Goal: Task Accomplishment & Management: Use online tool/utility

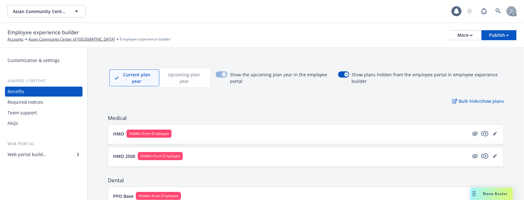
click at [466, 33] on div "More" at bounding box center [464, 35] width 15 height 9
click at [44, 101] on div "Required notices" at bounding box center [43, 102] width 72 height 10
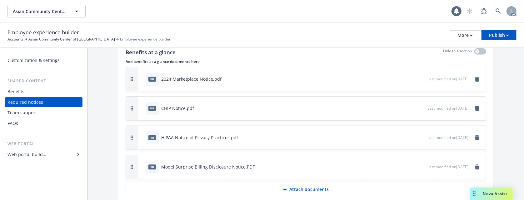
scroll to position [56, 0]
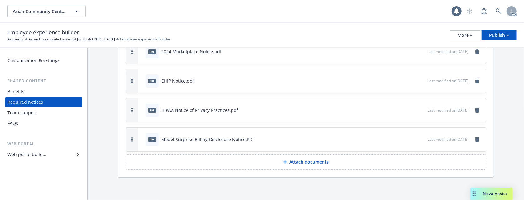
click at [30, 114] on div "Team support" at bounding box center [21, 113] width 29 height 10
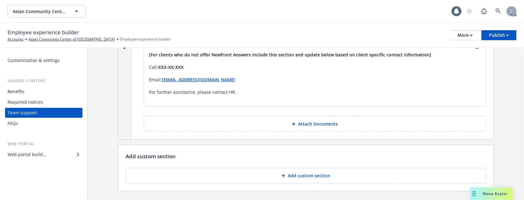
scroll to position [1586, 0]
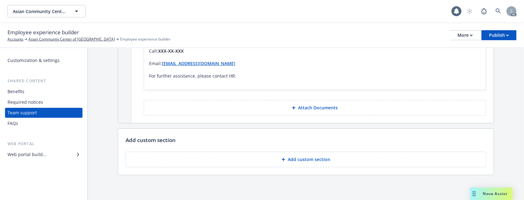
click at [29, 99] on div "Required notices" at bounding box center [25, 102] width 36 height 10
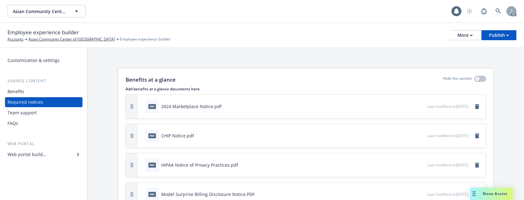
click at [24, 119] on div "FAQs" at bounding box center [43, 124] width 72 height 10
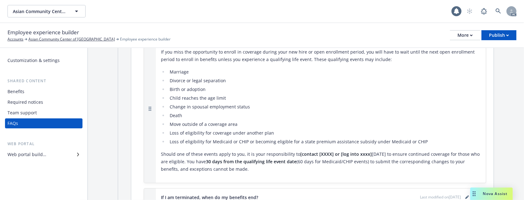
scroll to position [166, 0]
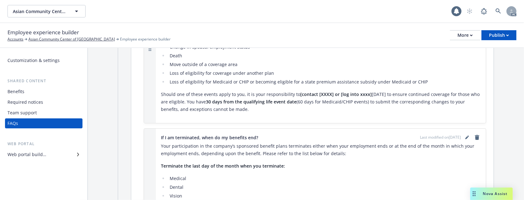
click at [30, 151] on div "Web portal builder" at bounding box center [26, 155] width 39 height 10
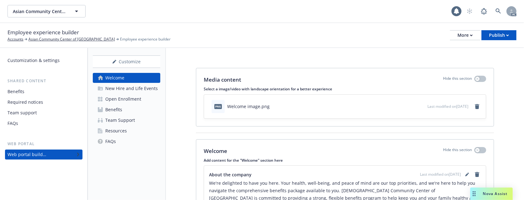
click at [129, 89] on div "New Hire and Life Events" at bounding box center [131, 89] width 52 height 10
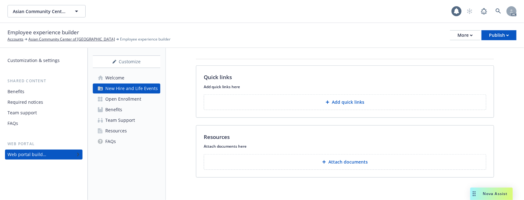
scroll to position [201, 0]
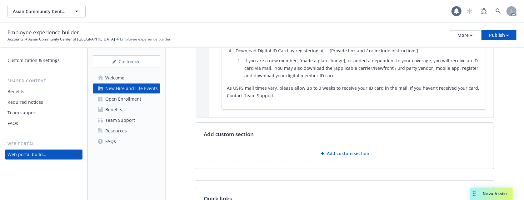
click at [506, 94] on div "Media content Hide this section Select a image/video with landscape orientation…" at bounding box center [345, 84] width 358 height 475
click at [327, 155] on p "Add custom section" at bounding box center [348, 154] width 42 height 6
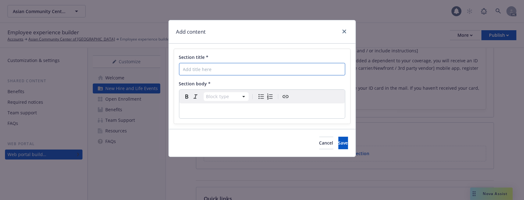
click at [220, 71] on input "Section title *" at bounding box center [262, 69] width 166 height 12
paste input "Employee & Dependent Eligibility"
type input "Employee & Dependent Eligibility"
click at [507, 94] on div "Add content Section title * Employee & Dependent Eligibility Section body * Blo…" at bounding box center [262, 100] width 524 height 200
click at [193, 104] on div "Block type Paragraph Heading 1 Heading 2 Heading 3 Heading 4 Heading 5 Heading 6" at bounding box center [261, 104] width 165 height 29
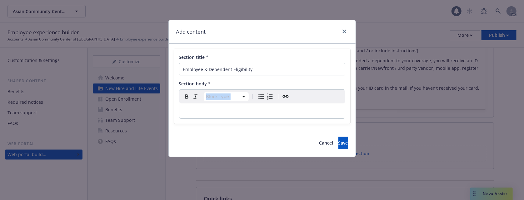
click at [194, 111] on p "editable markdown" at bounding box center [262, 110] width 158 height 7
select select
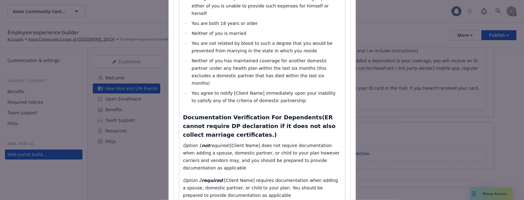
scroll to position [527, 0]
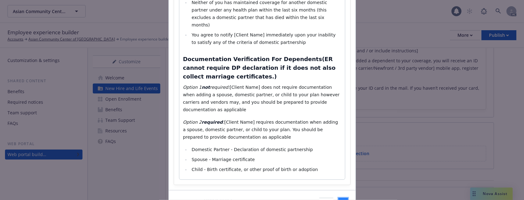
click at [338, 200] on span "Save" at bounding box center [343, 204] width 10 height 6
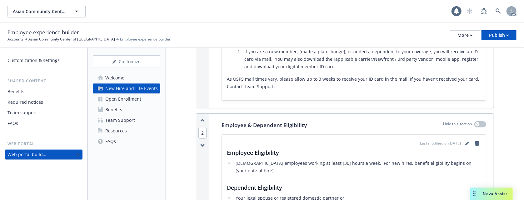
scroll to position [210, 0]
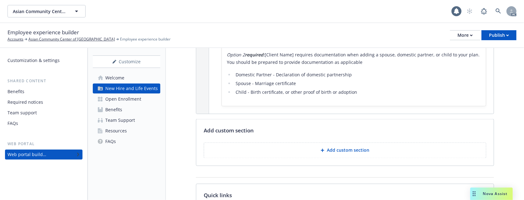
scroll to position [710, 0]
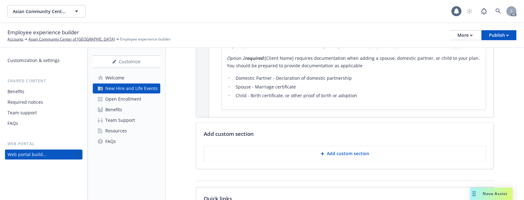
click at [338, 154] on p "Add custom section" at bounding box center [348, 154] width 42 height 6
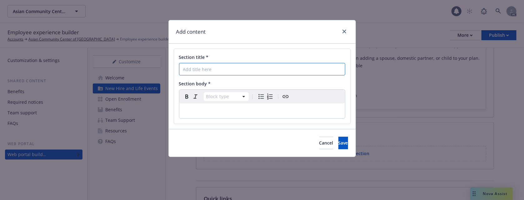
click at [236, 69] on input "Section title *" at bounding box center [262, 69] width 166 height 12
paste input "When Can I Enroll"
type input "When Can I Enroll"
click at [492, 100] on div "Add content Section title * When Can I Enroll Section body * Block type Paragra…" at bounding box center [262, 100] width 524 height 200
click at [228, 116] on div "editable markdown" at bounding box center [261, 111] width 165 height 15
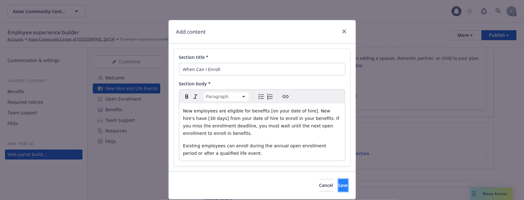
click at [338, 186] on span "Save" at bounding box center [343, 186] width 10 height 6
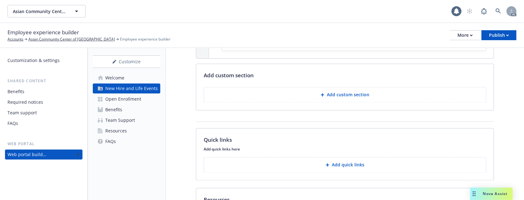
scroll to position [877, 0]
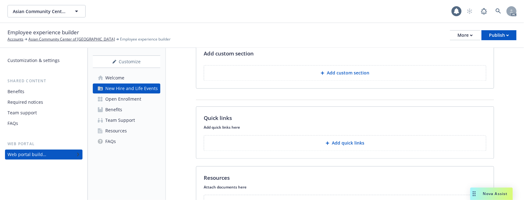
click at [317, 79] on button "Add custom section" at bounding box center [345, 73] width 282 height 16
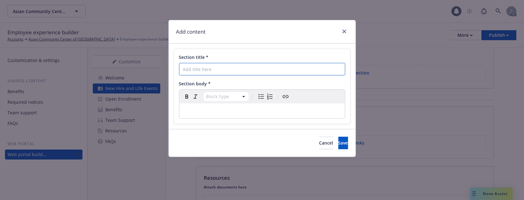
click at [232, 72] on input "Section title *" at bounding box center [262, 69] width 166 height 12
paste input "Life Events & Changing your Benefits"
type input "Life Events & Changing your Benefits"
drag, startPoint x: 506, startPoint y: 86, endPoint x: 504, endPoint y: 89, distance: 4.5
click at [506, 86] on div "Add content Section title * Life Events & Changing your Benefits Section body *…" at bounding box center [262, 100] width 524 height 200
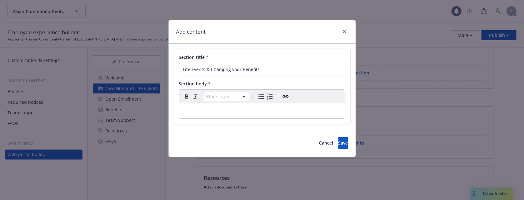
click at [194, 115] on p "editable markdown" at bounding box center [262, 110] width 158 height 7
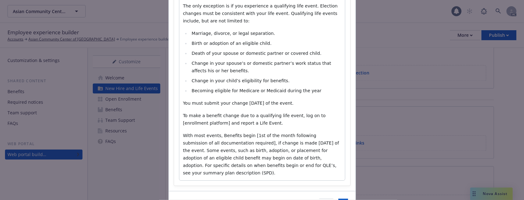
scroll to position [157, 0]
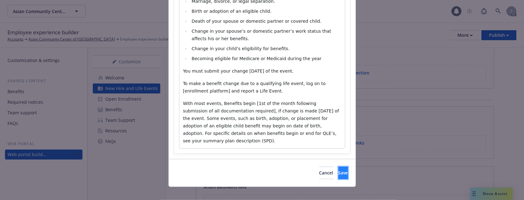
click at [338, 170] on span "Save" at bounding box center [343, 173] width 10 height 6
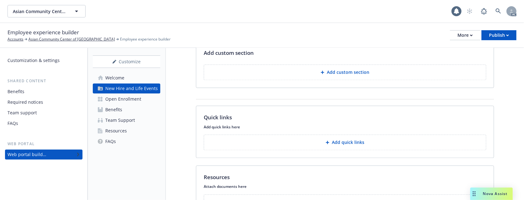
drag, startPoint x: 508, startPoint y: 94, endPoint x: 492, endPoint y: 114, distance: 25.7
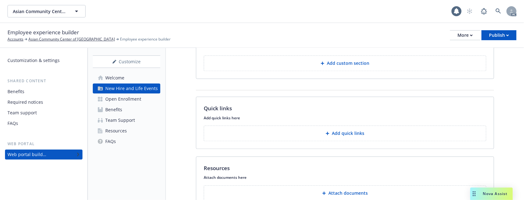
scroll to position [1040, 0]
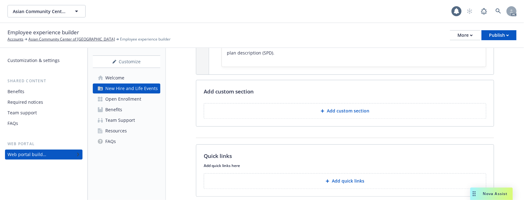
click at [320, 112] on icon at bounding box center [322, 111] width 4 height 4
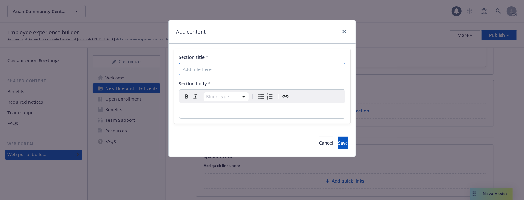
click at [221, 68] on input "Section title *" at bounding box center [262, 69] width 166 height 12
paste input "How to Enroll"
type input "How to Enroll"
click at [505, 75] on div "Add content Section title * How to Enroll Section body * Block type Paragraph H…" at bounding box center [262, 100] width 524 height 200
click at [205, 113] on p "editable markdown" at bounding box center [262, 110] width 158 height 7
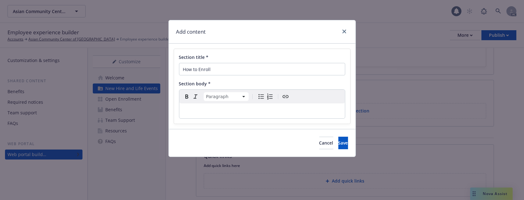
select select
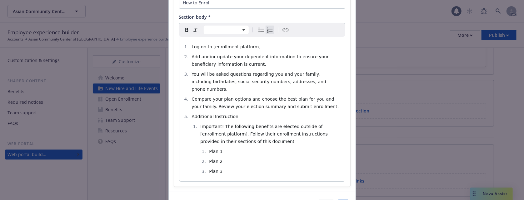
scroll to position [100, 0]
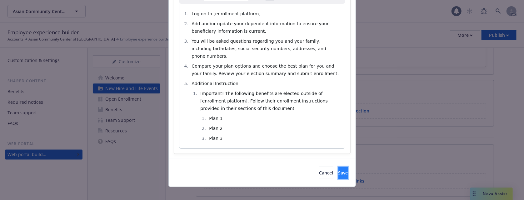
click at [338, 167] on button "Save" at bounding box center [343, 173] width 10 height 12
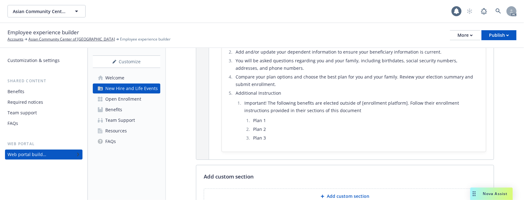
scroll to position [1207, 0]
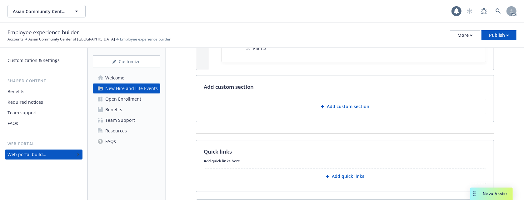
click at [334, 107] on p "Add custom section" at bounding box center [348, 107] width 42 height 6
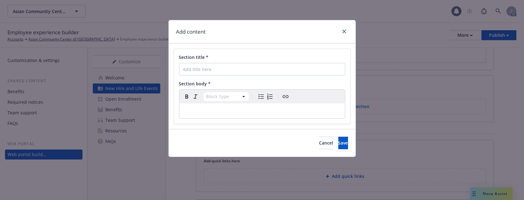
click at [230, 56] on div "Section title *" at bounding box center [262, 57] width 166 height 7
click at [223, 73] on input "Section title *" at bounding box center [262, 69] width 166 height 12
paste input "Decision Support - What Plan is Right For You"
type input "Decision Support - What Plan is Right For You"
drag, startPoint x: 504, startPoint y: 106, endPoint x: 500, endPoint y: 106, distance: 4.1
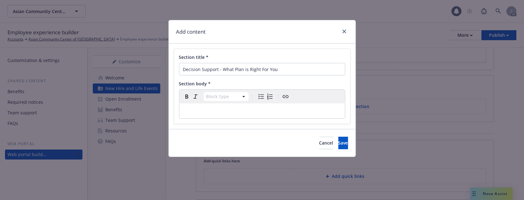
click at [504, 106] on div "Add content Section title * Decision Support - What Plan is Right For You Secti…" at bounding box center [262, 100] width 524 height 200
click at [215, 115] on p "editable markdown" at bounding box center [262, 110] width 158 height 7
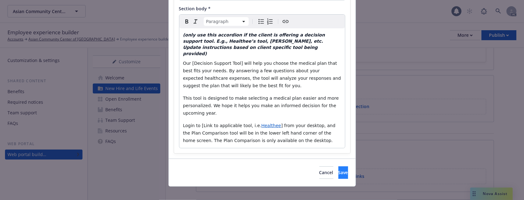
scroll to position [76, 0]
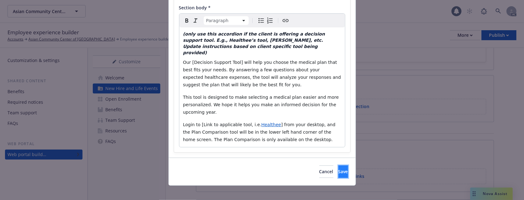
click at [338, 166] on button "Save" at bounding box center [343, 172] width 10 height 12
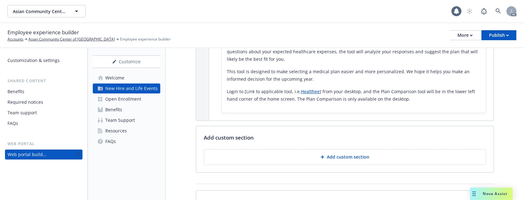
scroll to position [1290, 0]
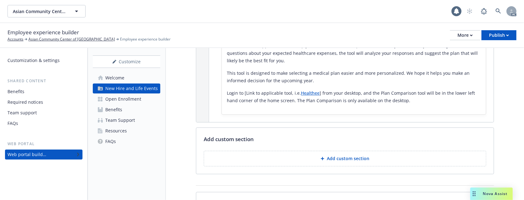
drag, startPoint x: 503, startPoint y: 90, endPoint x: 499, endPoint y: 91, distance: 4.6
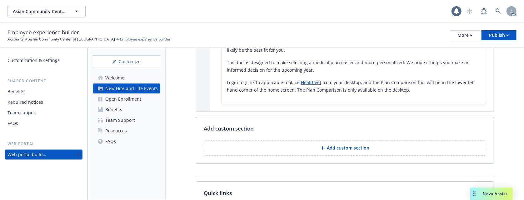
scroll to position [1332, 0]
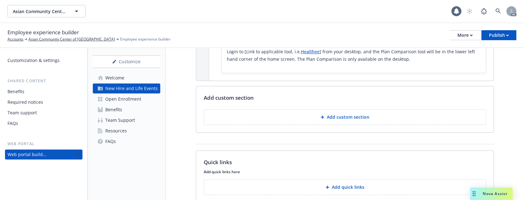
click at [350, 115] on button "Add custom section" at bounding box center [345, 118] width 282 height 16
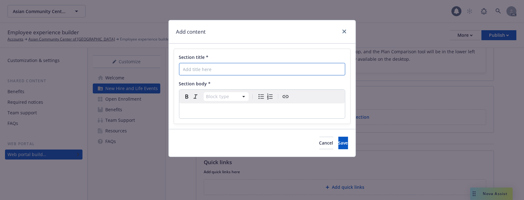
click at [213, 67] on input "Section title *" at bounding box center [262, 69] width 166 height 12
paste input "Who Do I Contact for Benefit-Related Questions?"
type input "Who Do I Contact for Benefit-Related Questions?"
click at [502, 97] on div "Add content Section title * Who Do I Contact for Benefit-Related Questions? Sec…" at bounding box center [262, 100] width 524 height 200
click at [240, 115] on div "editable markdown" at bounding box center [261, 111] width 165 height 15
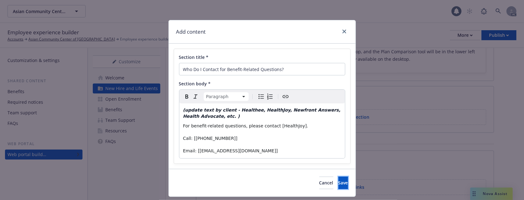
drag, startPoint x: 330, startPoint y: 179, endPoint x: 324, endPoint y: 155, distance: 24.5
click at [338, 179] on button "Save" at bounding box center [343, 183] width 10 height 12
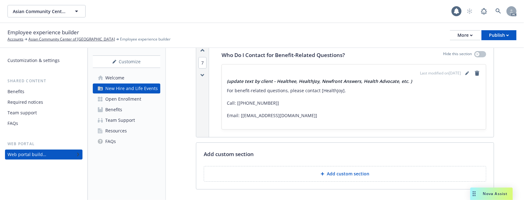
scroll to position [1415, 0]
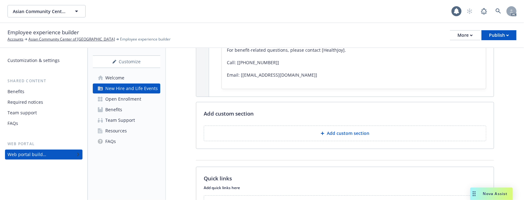
click at [313, 138] on button "Add custom section" at bounding box center [345, 134] width 282 height 16
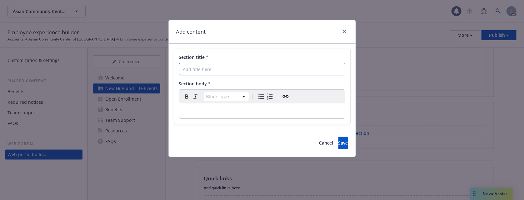
click at [240, 67] on input "Section title *" at bounding box center [262, 69] width 166 height 12
paste input "Ask [PERSON_NAME]"
type input "Ask [PERSON_NAME]"
click at [500, 97] on div "Add content Section title * Ask Benji Section body * Block type Paragraph Headi…" at bounding box center [262, 100] width 524 height 200
click at [219, 113] on p "editable markdown" at bounding box center [262, 110] width 158 height 7
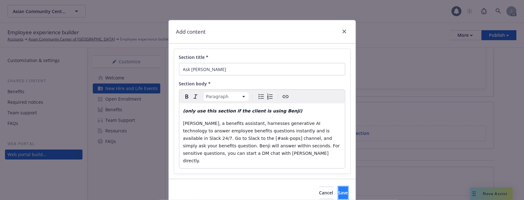
click at [338, 190] on span "Save" at bounding box center [343, 193] width 10 height 6
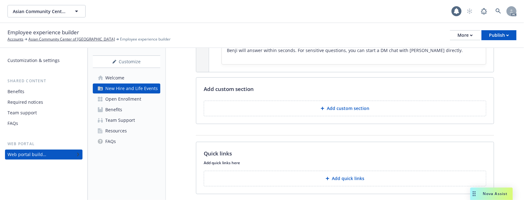
scroll to position [1540, 0]
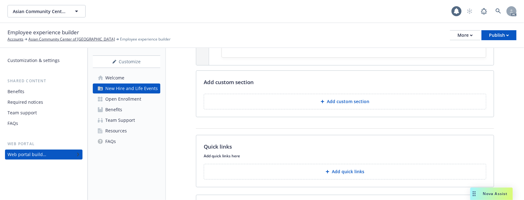
click at [299, 106] on button "Add custom section" at bounding box center [345, 102] width 282 height 16
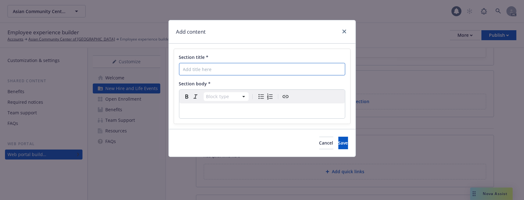
click at [241, 66] on input "Section title *" at bounding box center [262, 69] width 166 height 12
paste input "Life Beyond Work"
type input "Life Beyond Work"
click at [508, 114] on div "Add content Section title * Life Beyond Work Section body * Block type Paragrap…" at bounding box center [262, 100] width 524 height 200
click at [217, 114] on p "editable markdown" at bounding box center [262, 110] width 158 height 7
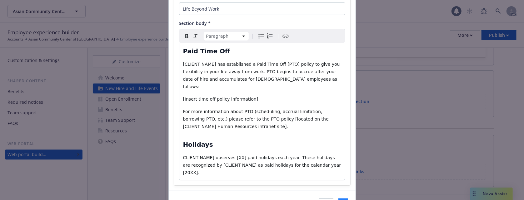
scroll to position [85, 0]
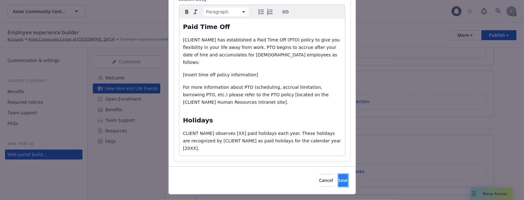
click at [338, 178] on span "Save" at bounding box center [343, 181] width 10 height 6
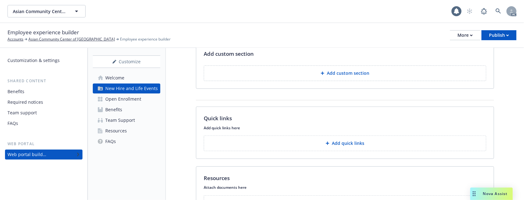
scroll to position [1649, 0]
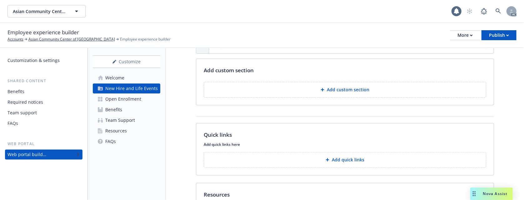
scroll to position [1774, 0]
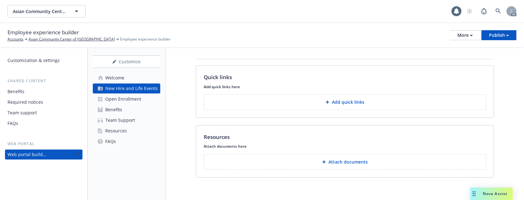
click at [347, 104] on p "Add quick links" at bounding box center [348, 102] width 32 height 6
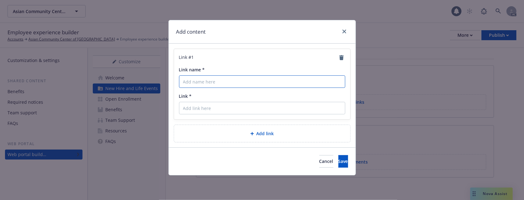
click at [218, 81] on input "Link name *" at bounding box center [262, 82] width 166 height 12
paste input "https://www.ssa.gov/forms/"
type input "https://www.ssa.gov/forms/"
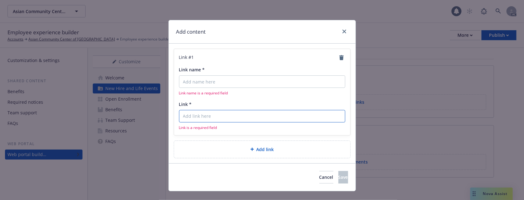
click at [227, 114] on input "Link *" at bounding box center [262, 116] width 166 height 12
paste input "https://www.ssa.gov/forms/"
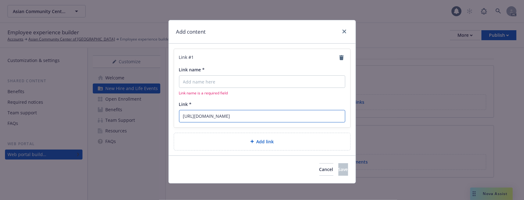
type input "https://www.ssa.gov/forms/"
click at [506, 73] on div "Add content Link # 1 Link name * Link name is a required field Link * https://w…" at bounding box center [262, 100] width 524 height 200
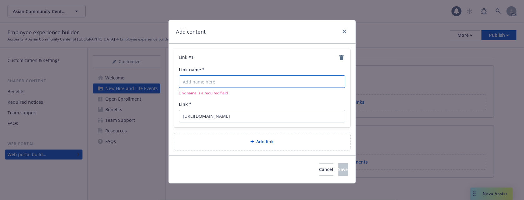
click at [232, 81] on input "Link name *" at bounding box center [262, 82] width 166 height 12
paste input "Application for a Social Security Card"
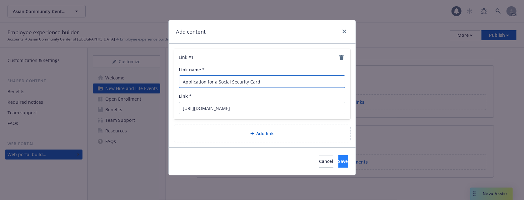
type input "Application for a Social Security Card"
click at [338, 162] on button "Save" at bounding box center [343, 161] width 10 height 12
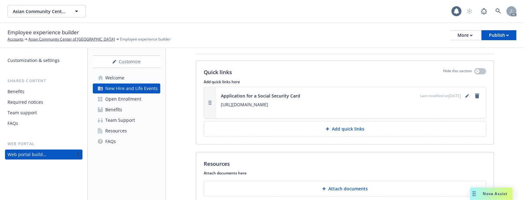
scroll to position [1723, 0]
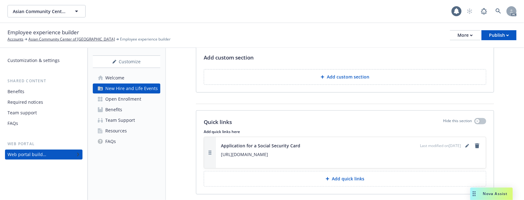
click at [327, 79] on p "Add custom section" at bounding box center [348, 77] width 42 height 6
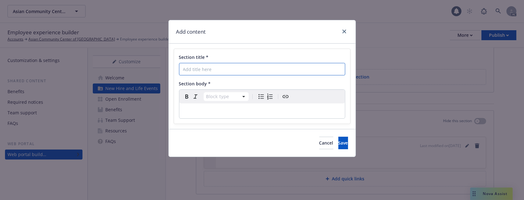
click at [219, 69] on input "Section title *" at bounding box center [262, 69] width 166 height 12
paste input "Enroll Here"
type input "Enroll Here"
click at [229, 110] on p "editable markdown" at bounding box center [262, 110] width 158 height 7
click at [508, 92] on div "Add content Section title * Enroll Here Section body * Paragraph Paragraph Head…" at bounding box center [262, 100] width 524 height 200
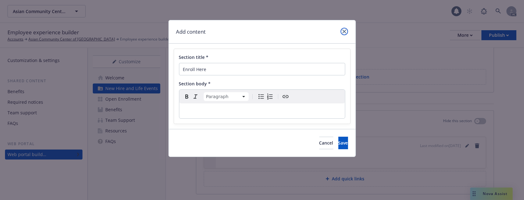
drag, startPoint x: 345, startPoint y: 31, endPoint x: 347, endPoint y: 43, distance: 12.6
click at [345, 31] on icon "close" at bounding box center [344, 32] width 4 height 4
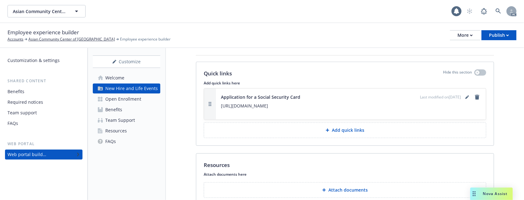
scroll to position [1806, 0]
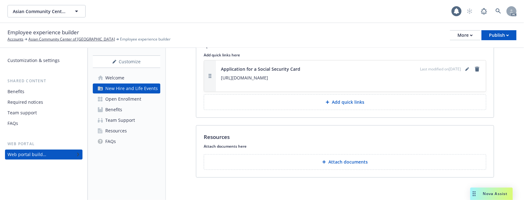
click at [346, 103] on p "Add quick links" at bounding box center [348, 102] width 32 height 6
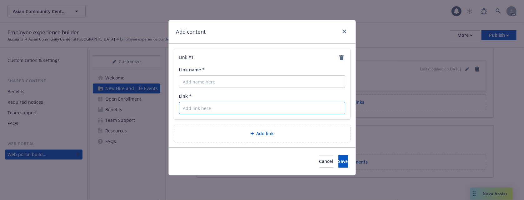
click at [206, 108] on input "Link *" at bounding box center [262, 108] width 166 height 12
paste input "https://online.adp.com/signin/v1/?APPID=WFNPortal&productId=80e309c3-7085-bae1-…"
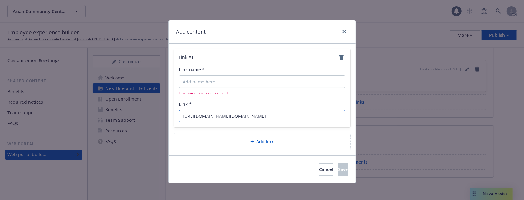
scroll to position [0, 191]
type input "https://online.adp.com/signin/v1/?APPID=WFNPortal&productId=80e309c3-7085-bae1-…"
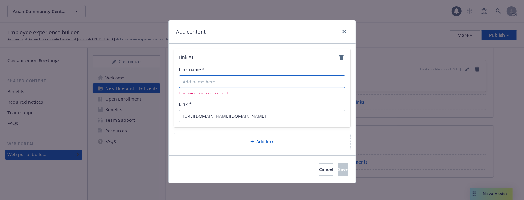
click at [219, 78] on input "Link name *" at bounding box center [262, 82] width 166 height 12
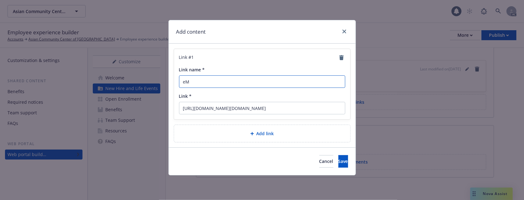
type input "e"
type input "Enroll Here"
click at [340, 159] on button "Save" at bounding box center [343, 161] width 10 height 12
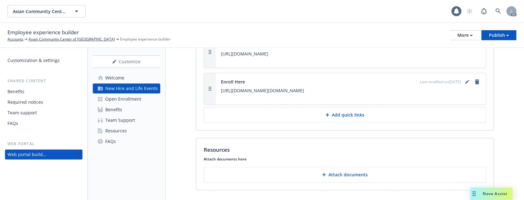
scroll to position [1809, 0]
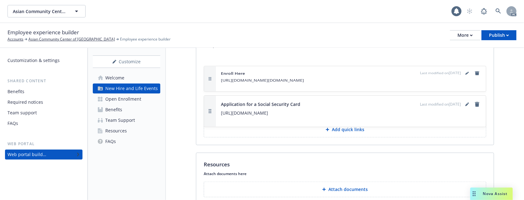
drag, startPoint x: 210, startPoint y: 112, endPoint x: 211, endPoint y: 86, distance: 26.2
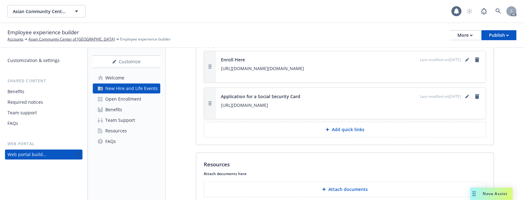
click at [343, 133] on p "Add quick links" at bounding box center [348, 130] width 32 height 6
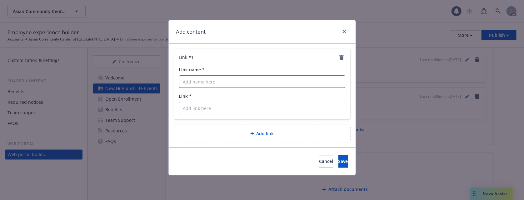
click at [222, 81] on input "Link name *" at bounding box center [262, 82] width 166 height 12
paste input "W-4 Form"
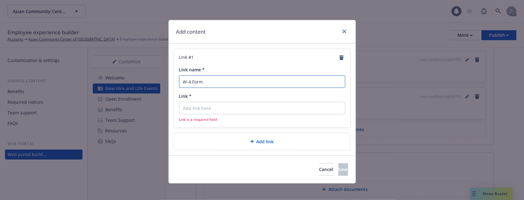
type input "W-4 Form"
click at [505, 88] on div "Add content Link # 1 Link name * W-4 Form Link * Link is a required field Add l…" at bounding box center [262, 100] width 524 height 200
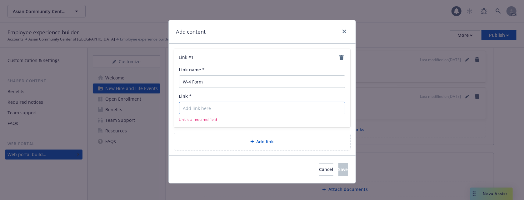
click at [197, 108] on input "Link *" at bounding box center [262, 108] width 166 height 12
paste input "https://www.irs.gov/pub/irs-pdf/fw4.pdf"
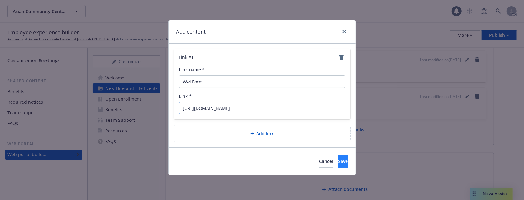
type input "https://www.irs.gov/pub/irs-pdf/fw4.pdf"
click at [338, 163] on span "Save" at bounding box center [343, 162] width 10 height 6
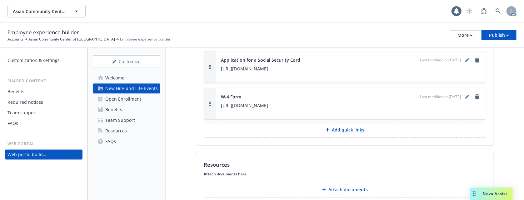
scroll to position [1888, 0]
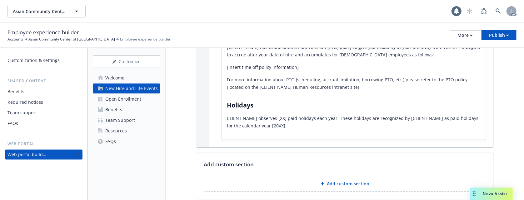
scroll to position [1554, 0]
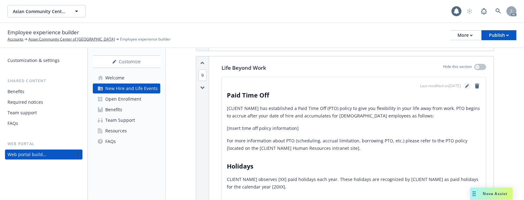
click at [465, 88] on icon "editPencil" at bounding box center [467, 86] width 4 height 4
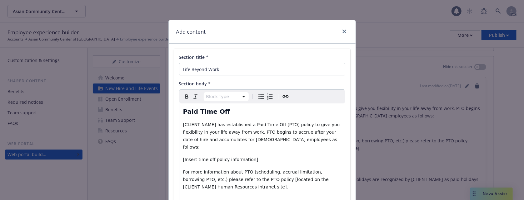
click at [508, 93] on div "Add content Section title * Life Beyond Work Section body * Block type Paragrap…" at bounding box center [262, 100] width 524 height 200
drag, startPoint x: 209, startPoint y: 124, endPoint x: 74, endPoint y: 123, distance: 135.5
click at [151, 123] on div "Add content Section title * Life Beyond Work Section body * Paragraph Paragraph…" at bounding box center [262, 100] width 524 height 200
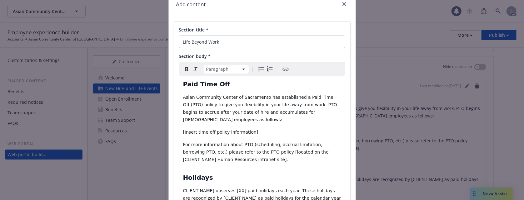
scroll to position [42, 0]
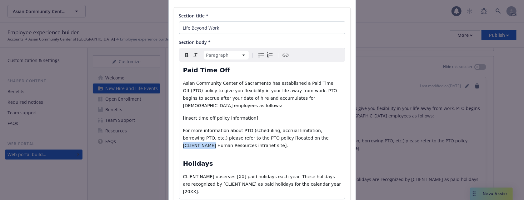
drag, startPoint x: 278, startPoint y: 132, endPoint x: 307, endPoint y: 132, distance: 29.7
click at [307, 132] on span "​For more information about PTO (scheduling, accrual limitation, borrowing PTO,…" at bounding box center [256, 138] width 147 height 20
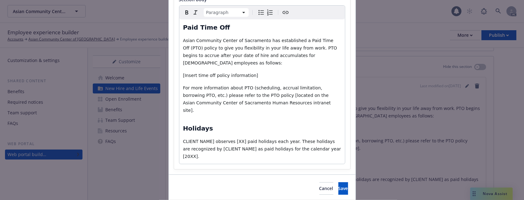
scroll to position [85, 0]
drag, startPoint x: 209, startPoint y: 126, endPoint x: 141, endPoint y: 125, distance: 67.5
click at [144, 124] on div "Add content Section title * Life Beyond Work Section body * Paragraph Paragraph…" at bounding box center [262, 100] width 524 height 200
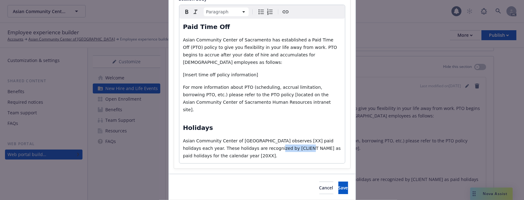
drag, startPoint x: 245, startPoint y: 133, endPoint x: 275, endPoint y: 132, distance: 29.4
click at [275, 139] on span "Asian Community Center of Sacramento observes [XX] paid holidays each year. The…" at bounding box center [262, 149] width 159 height 20
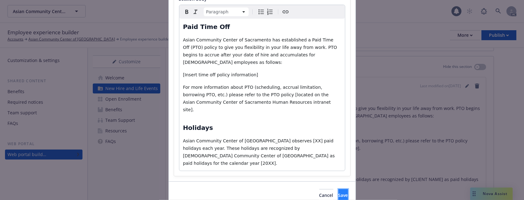
click at [338, 193] on span "Save" at bounding box center [343, 196] width 10 height 6
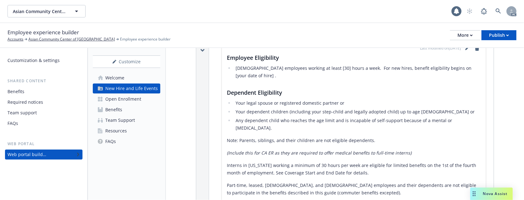
scroll to position [264, 0]
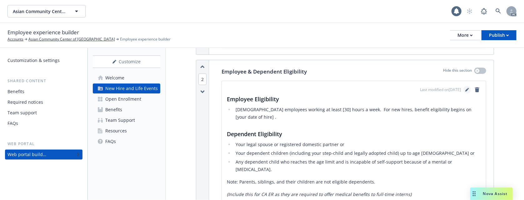
click at [463, 89] on link "editPencil" at bounding box center [466, 89] width 7 height 7
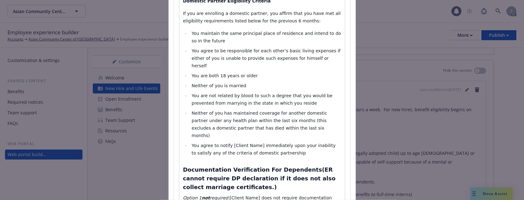
scroll to position [458, 0]
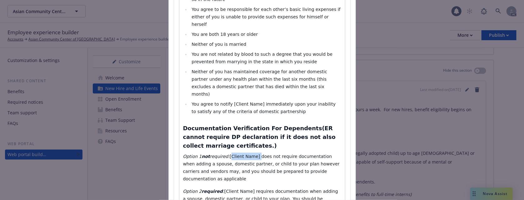
drag, startPoint x: 224, startPoint y: 117, endPoint x: 250, endPoint y: 116, distance: 26.6
click at [250, 154] on span "[Client Name] does not require documentation when adding a spouse, domestic par…" at bounding box center [262, 167] width 158 height 27
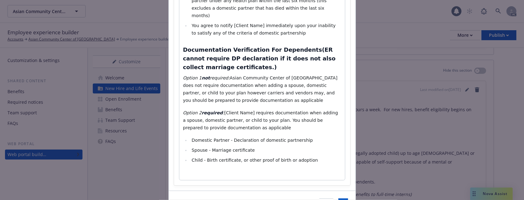
scroll to position [537, 0]
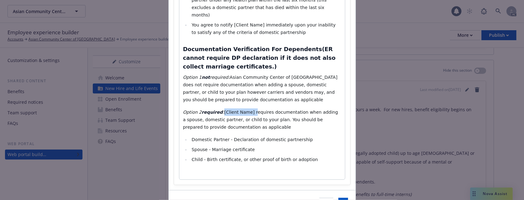
drag, startPoint x: 216, startPoint y: 74, endPoint x: 244, endPoint y: 75, distance: 28.1
click at [244, 110] on span "[Client Name] requires documentation when adding a spouse, domestic partner, or…" at bounding box center [261, 120] width 156 height 20
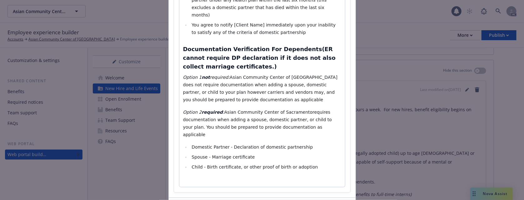
click at [216, 110] on span "Asian Community Center of Sacramentorequires documentation when adding a spouse…" at bounding box center [258, 123] width 150 height 27
click at [294, 110] on span "Asian Community Center of Sacramentorequires documentation when adding a spouse…" at bounding box center [258, 123] width 150 height 27
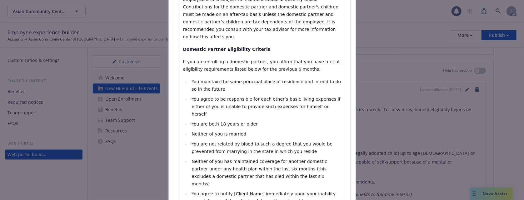
scroll to position [412, 0]
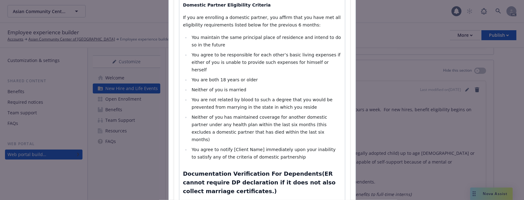
select select
drag, startPoint x: 227, startPoint y: 110, endPoint x: 253, endPoint y: 110, distance: 25.9
click at [253, 147] on span "You agree to notify [Client Name] immediately upon your inability to satisfy an…" at bounding box center [263, 153] width 145 height 12
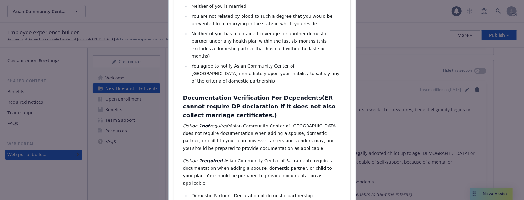
scroll to position [537, 0]
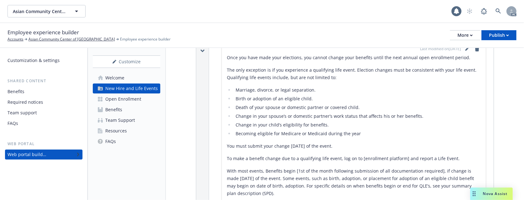
scroll to position [999, 0]
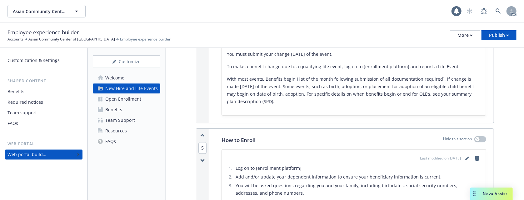
drag, startPoint x: 132, startPoint y: 98, endPoint x: 134, endPoint y: 101, distance: 4.0
click at [132, 98] on div "Open Enrollment" at bounding box center [123, 99] width 36 height 10
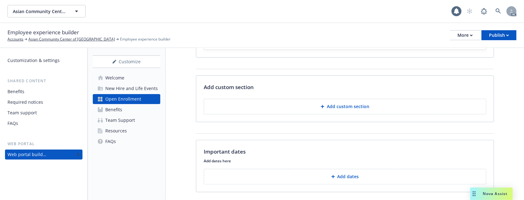
scroll to position [83, 0]
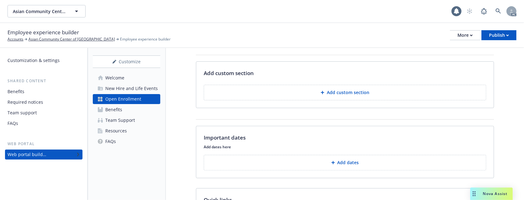
click at [499, 81] on div "Media content Hide this section Select a image/video with landscape orientation…" at bounding box center [345, 146] width 358 height 363
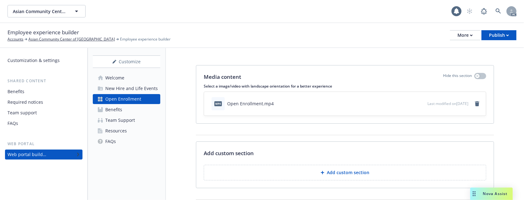
scroll to position [0, 0]
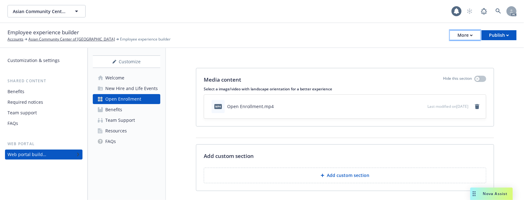
click at [455, 35] on button "More" at bounding box center [465, 35] width 30 height 10
click at [262, 42] on div "Employee experience builder Accounts Asian Community Center of Sacramento Emplo…" at bounding box center [261, 35] width 509 height 14
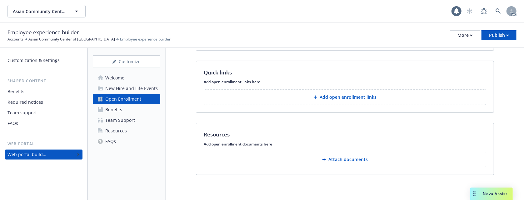
scroll to position [48, 0]
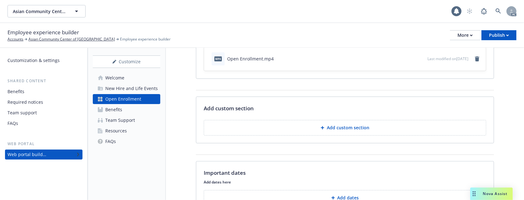
click at [116, 109] on div "Benefits" at bounding box center [113, 110] width 17 height 10
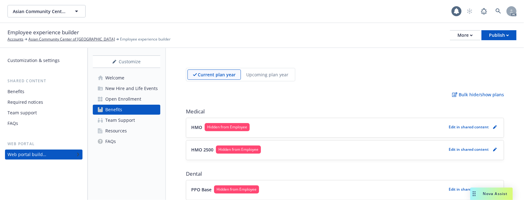
click at [119, 120] on div "Team Support" at bounding box center [120, 121] width 30 height 10
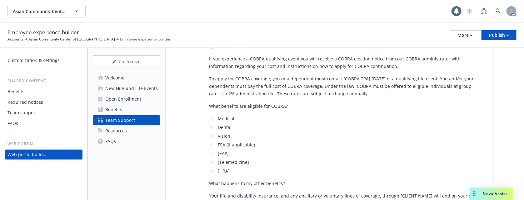
scroll to position [1499, 0]
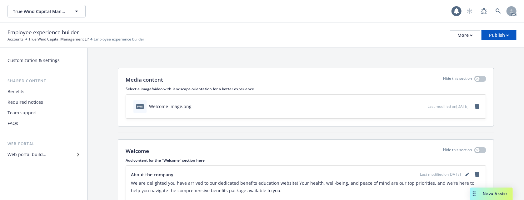
click at [32, 154] on div "Web portal builder" at bounding box center [26, 155] width 39 height 10
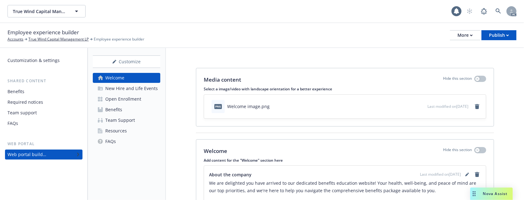
click at [134, 101] on div "Open Enrollment" at bounding box center [123, 99] width 36 height 10
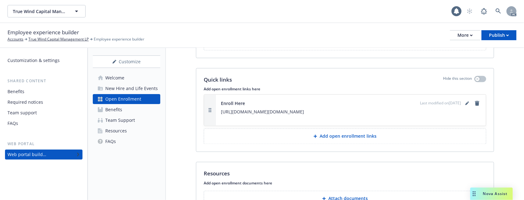
scroll to position [692, 0]
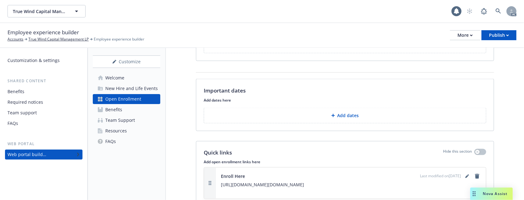
click at [346, 119] on p "Add dates" at bounding box center [348, 116] width 22 height 6
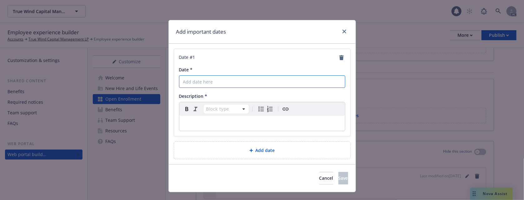
click at [205, 81] on input "Date *" at bounding box center [262, 82] width 166 height 12
click at [199, 81] on input "Date *" at bounding box center [262, 82] width 166 height 12
paste input "Update date by client"
type input "Update date by client"
click at [496, 88] on div "Add important dates Date # 1 Date * Update date by client Description * Block t…" at bounding box center [262, 100] width 524 height 200
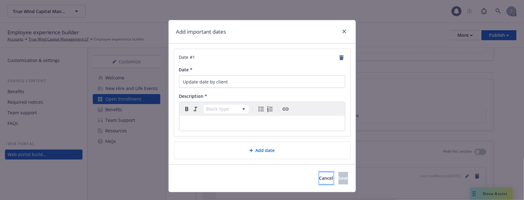
click at [319, 176] on button "Cancel" at bounding box center [326, 178] width 14 height 12
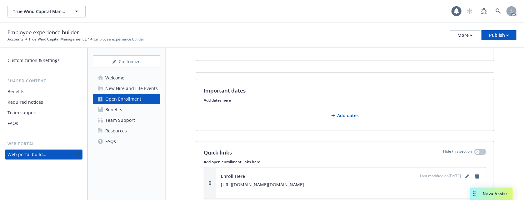
drag, startPoint x: 123, startPoint y: 111, endPoint x: 127, endPoint y: 109, distance: 4.5
click at [123, 111] on link "Benefits" at bounding box center [126, 110] width 67 height 10
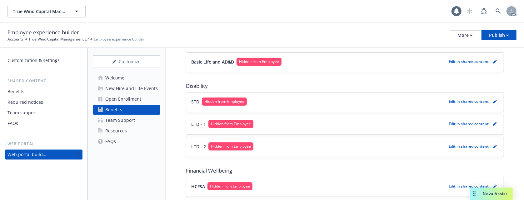
scroll to position [166, 0]
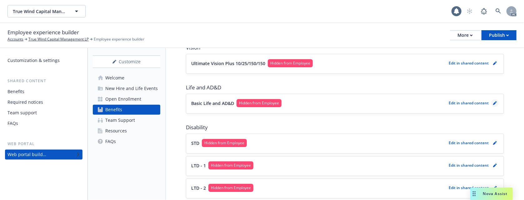
click at [493, 104] on icon "pencil" at bounding box center [495, 103] width 4 height 4
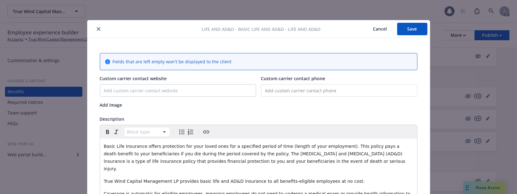
scroll to position [19, 0]
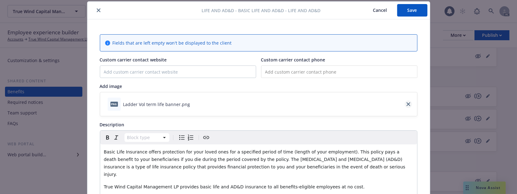
click at [407, 105] on icon "close" at bounding box center [409, 104] width 4 height 4
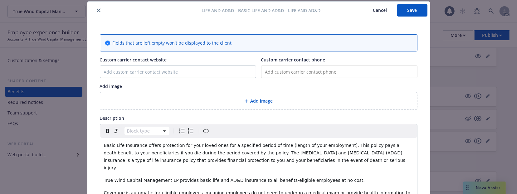
click at [264, 101] on span "Add image" at bounding box center [262, 101] width 22 height 7
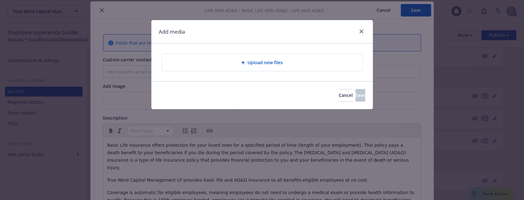
click at [273, 57] on div "Upload new files" at bounding box center [262, 62] width 200 height 17
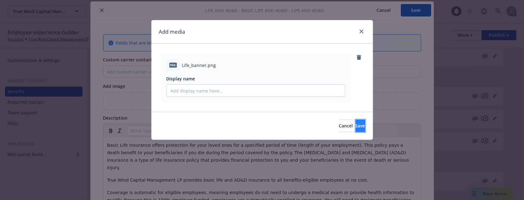
click at [355, 124] on button "Save" at bounding box center [360, 126] width 10 height 12
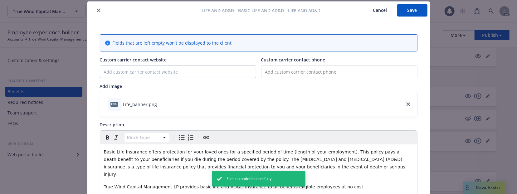
click at [407, 5] on button "Save" at bounding box center [412, 10] width 30 height 12
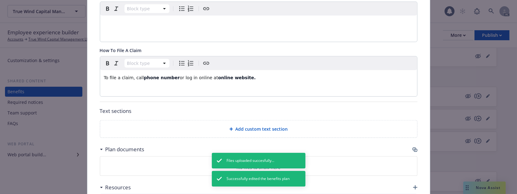
scroll to position [352, 0]
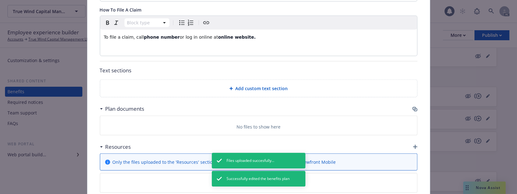
click at [413, 107] on icon "button" at bounding box center [415, 109] width 5 height 5
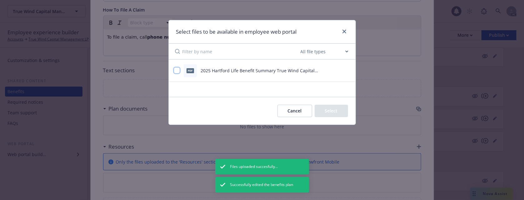
click at [179, 70] on input "checkbox" at bounding box center [177, 70] width 6 height 6
checkbox input "true"
click at [318, 114] on button "Select 1 file" at bounding box center [325, 111] width 45 height 12
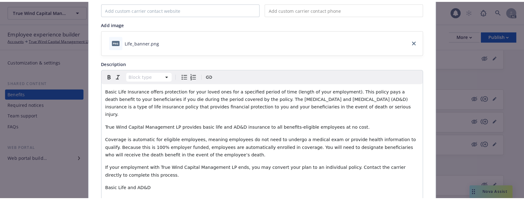
scroll to position [19, 0]
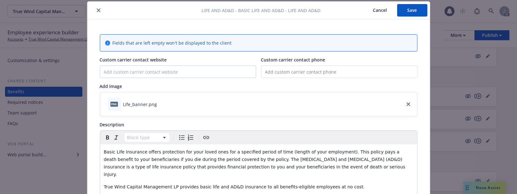
click at [405, 12] on button "Save" at bounding box center [412, 10] width 30 height 12
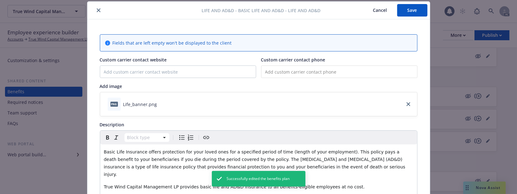
click at [375, 10] on button "Cancel" at bounding box center [380, 10] width 34 height 12
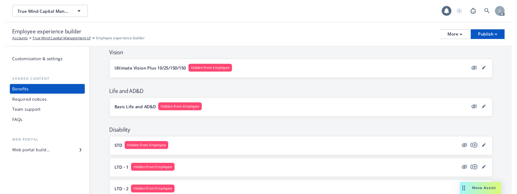
scroll to position [208, 0]
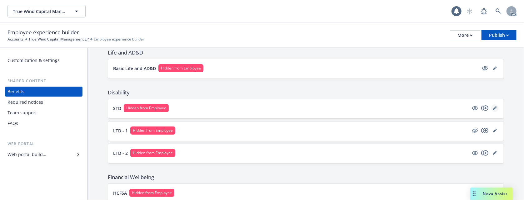
click at [493, 109] on icon "editPencil" at bounding box center [495, 108] width 4 height 4
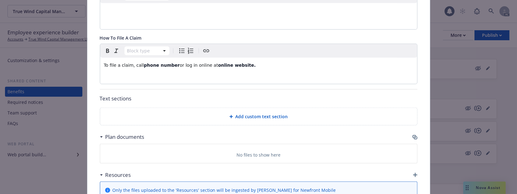
scroll to position [269, 0]
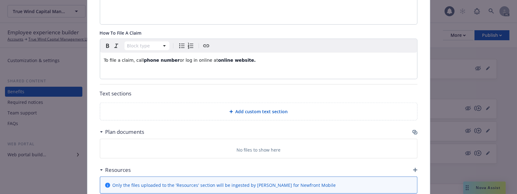
click at [413, 130] on icon "button" at bounding box center [415, 132] width 5 height 5
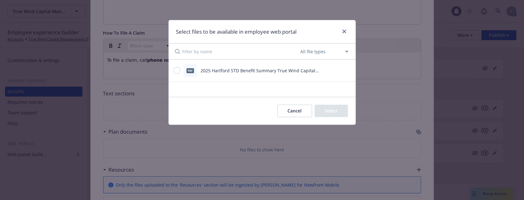
click at [258, 74] on div "2025 Hartford STD Benefit Summary True Wind Capital Management LP.pdf" at bounding box center [267, 70] width 134 height 7
click at [256, 70] on span "2025 Hartford STD Benefit Summary True Wind Capital Management LP.pdf" at bounding box center [259, 74] width 118 height 12
drag, startPoint x: 183, startPoint y: 73, endPoint x: 180, endPoint y: 74, distance: 3.4
click at [182, 74] on div "pdf 2025 Hartford STD Benefit Summary True Wind Capital Management LP.pdf" at bounding box center [254, 70] width 161 height 13
click at [179, 72] on input "checkbox" at bounding box center [177, 70] width 6 height 6
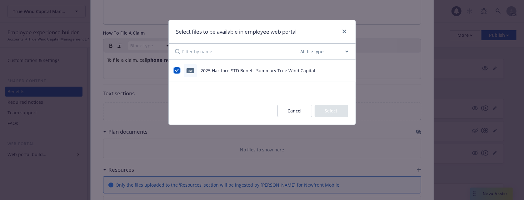
checkbox input "true"
click at [325, 115] on button "Select 1 file" at bounding box center [325, 111] width 45 height 12
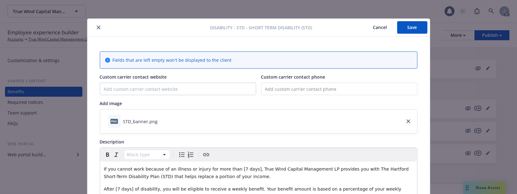
scroll to position [0, 0]
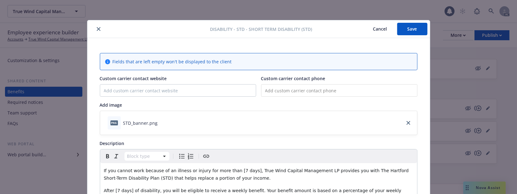
click at [407, 21] on div "Disability - STD - Short Term Disability (STD) Cancel Save" at bounding box center [258, 29] width 343 height 18
click at [410, 29] on button "Save" at bounding box center [412, 29] width 30 height 12
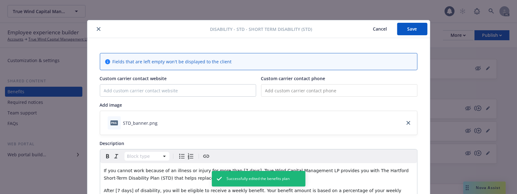
click at [373, 29] on button "Cancel" at bounding box center [380, 29] width 34 height 12
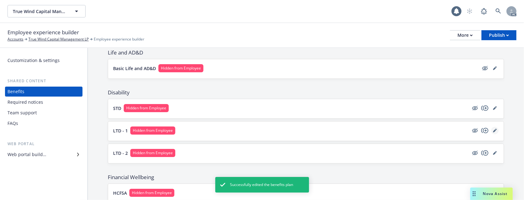
click at [493, 132] on icon "editPencil" at bounding box center [495, 131] width 4 height 4
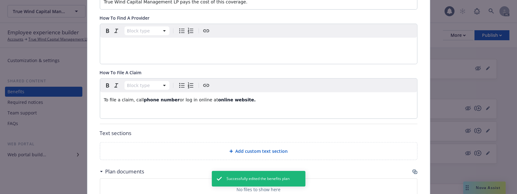
scroll to position [269, 0]
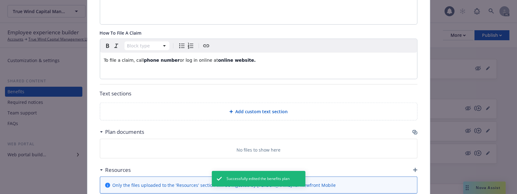
click at [414, 131] on icon "button" at bounding box center [416, 132] width 4 height 3
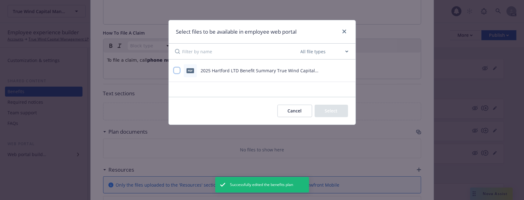
click at [179, 70] on input "checkbox" at bounding box center [177, 70] width 6 height 6
checkbox input "true"
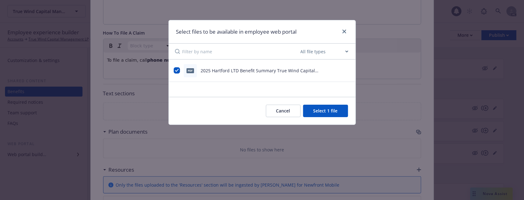
click at [314, 109] on button "Select 1 file" at bounding box center [325, 111] width 45 height 12
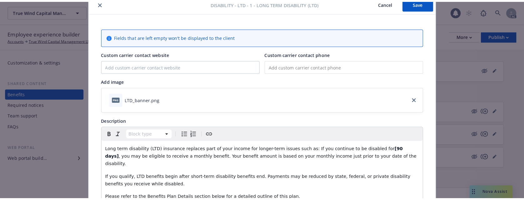
scroll to position [0, 0]
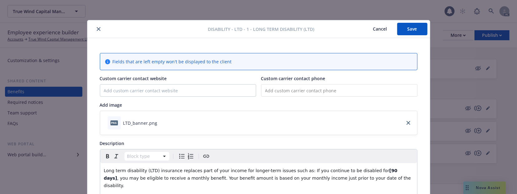
click at [405, 26] on button "Save" at bounding box center [412, 29] width 30 height 12
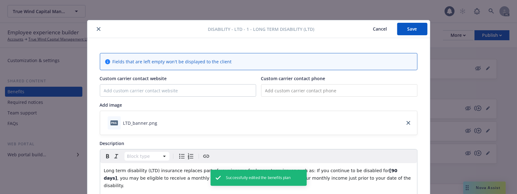
click at [374, 30] on button "Cancel" at bounding box center [380, 29] width 34 height 12
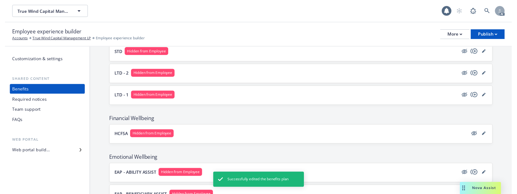
scroll to position [254, 0]
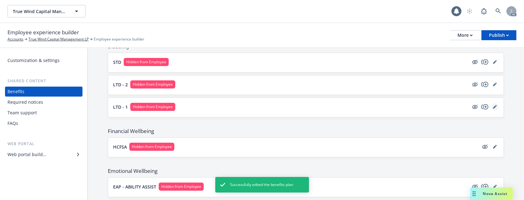
click at [491, 106] on link "editPencil" at bounding box center [494, 106] width 7 height 7
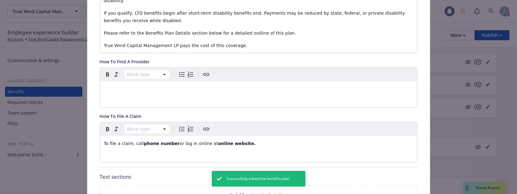
scroll to position [310, 0]
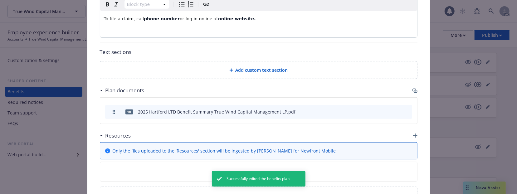
click at [413, 88] on icon "button" at bounding box center [415, 90] width 5 height 5
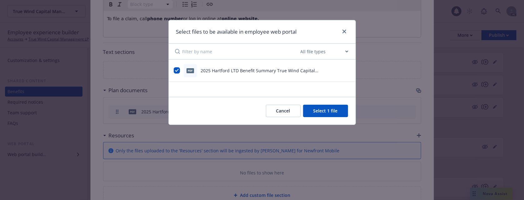
click at [327, 109] on button "Select 1 file" at bounding box center [325, 111] width 45 height 12
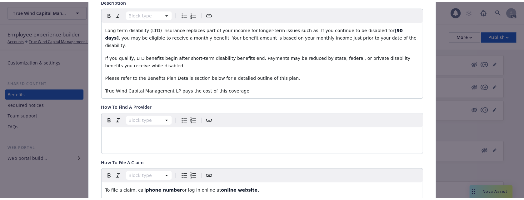
scroll to position [0, 0]
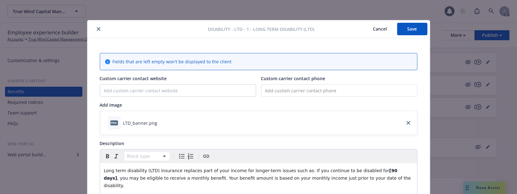
click at [401, 30] on button "Save" at bounding box center [412, 29] width 30 height 12
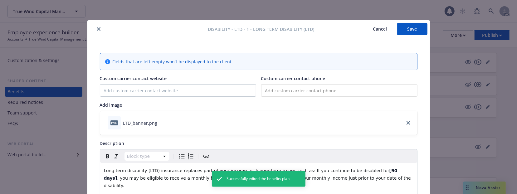
click at [373, 29] on button "Cancel" at bounding box center [380, 29] width 34 height 12
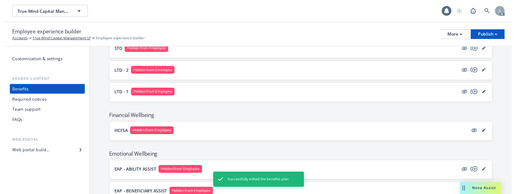
scroll to position [254, 0]
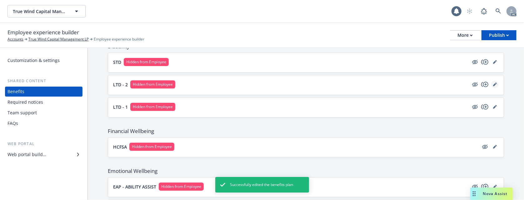
click at [491, 88] on link "editPencil" at bounding box center [494, 84] width 7 height 7
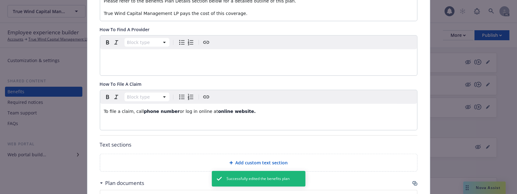
scroll to position [310, 0]
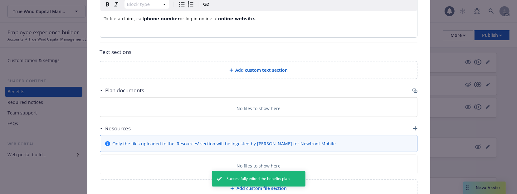
click at [413, 89] on icon "button" at bounding box center [415, 90] width 4 height 3
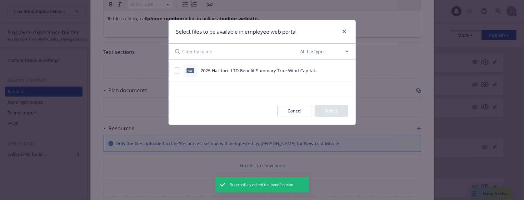
click at [214, 69] on span "2025 Hartford LTD Benefit Summary True Wind Capital Management LP.pdf" at bounding box center [259, 74] width 118 height 12
click at [175, 67] on div "pdf 2025 Hartford LTD Benefit Summary True Wind Capital Management LP.pdf" at bounding box center [254, 70] width 161 height 13
click at [178, 72] on input "checkbox" at bounding box center [177, 70] width 6 height 6
checkbox input "true"
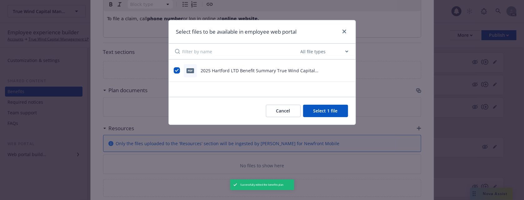
click at [334, 108] on button "Select 1 file" at bounding box center [325, 111] width 45 height 12
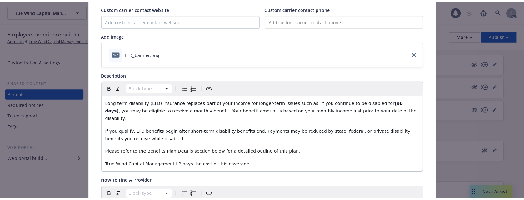
scroll to position [0, 0]
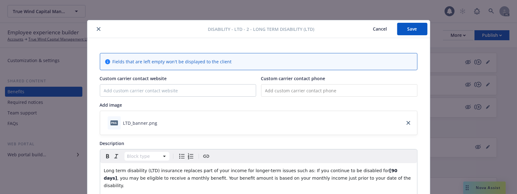
click at [411, 27] on button "Save" at bounding box center [412, 29] width 30 height 12
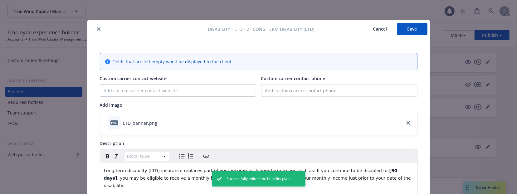
click at [378, 29] on button "Cancel" at bounding box center [380, 29] width 34 height 12
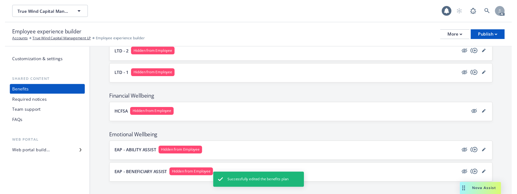
scroll to position [296, 0]
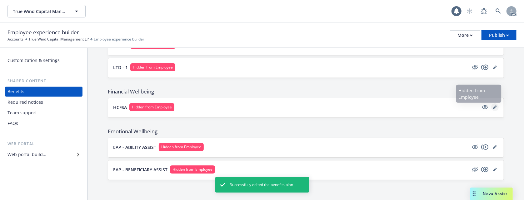
click at [491, 104] on link "editPencil" at bounding box center [494, 107] width 7 height 7
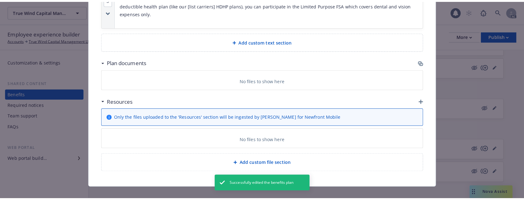
scroll to position [738, 0]
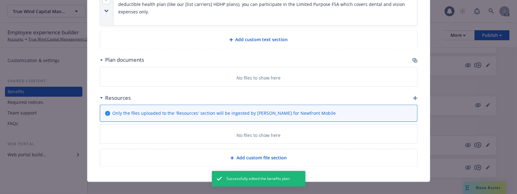
click at [413, 58] on icon "button" at bounding box center [415, 60] width 5 height 5
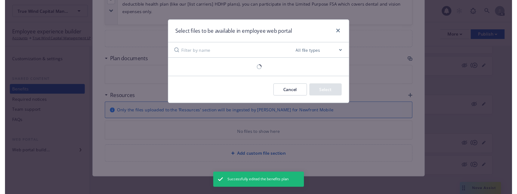
scroll to position [732, 0]
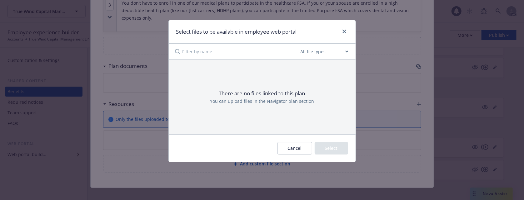
click at [295, 151] on button "Cancel" at bounding box center [294, 148] width 35 height 12
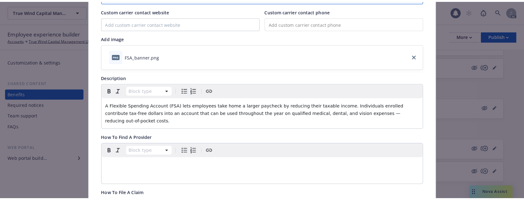
scroll to position [0, 0]
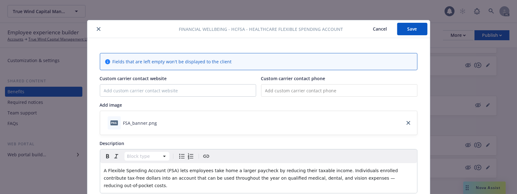
click at [377, 27] on button "Cancel" at bounding box center [380, 29] width 34 height 12
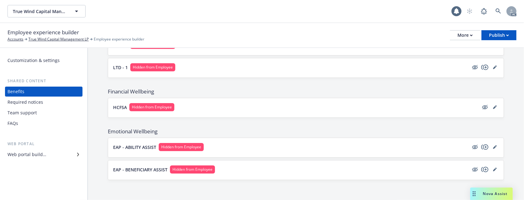
drag, startPoint x: 505, startPoint y: 72, endPoint x: 494, endPoint y: 80, distance: 14.1
click at [46, 155] on div "Web portal builder" at bounding box center [43, 155] width 72 height 10
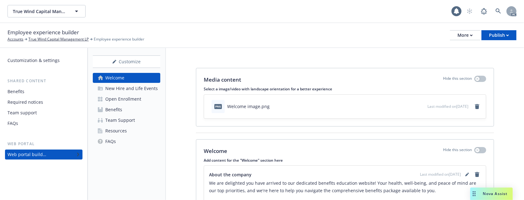
click at [125, 99] on div "Open Enrollment" at bounding box center [123, 99] width 36 height 10
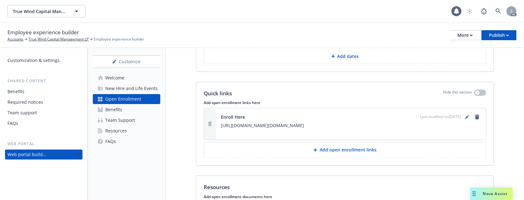
scroll to position [708, 0]
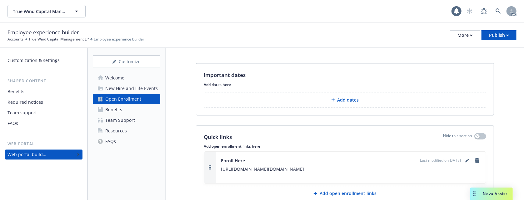
click at [340, 103] on p "Add dates" at bounding box center [348, 100] width 22 height 6
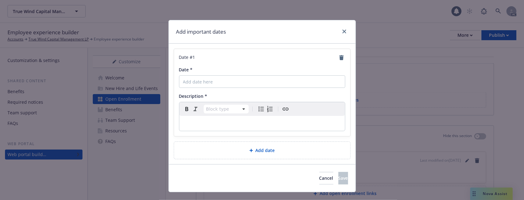
click at [219, 121] on p "editable markdown" at bounding box center [262, 123] width 158 height 7
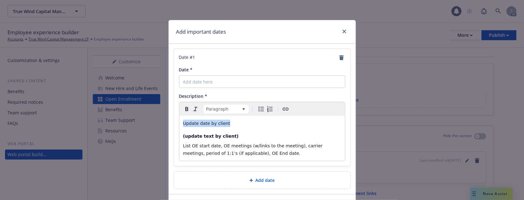
drag, startPoint x: 237, startPoint y: 125, endPoint x: 177, endPoint y: 122, distance: 60.0
click at [179, 122] on div "Update date by client (update text by client) List OE start date, OE meetings (…" at bounding box center [261, 138] width 165 height 45
select select "h4"
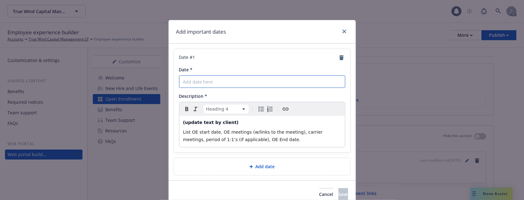
click at [208, 83] on input "Date *" at bounding box center [262, 82] width 166 height 12
paste input "Update date by client"
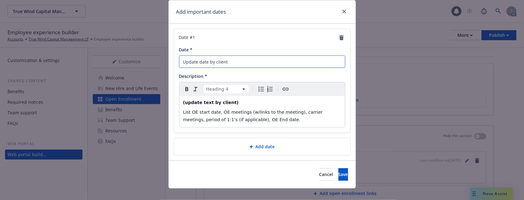
scroll to position [29, 0]
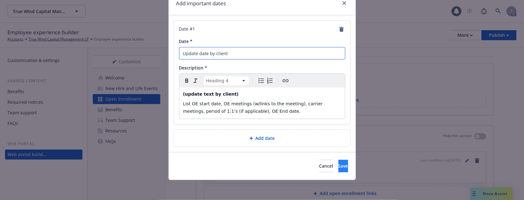
type input "Update date by client"
click at [338, 165] on span "Save" at bounding box center [343, 166] width 10 height 6
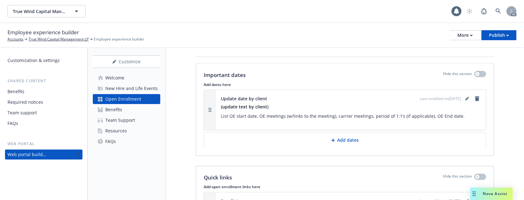
click at [331, 143] on icon at bounding box center [333, 141] width 4 height 4
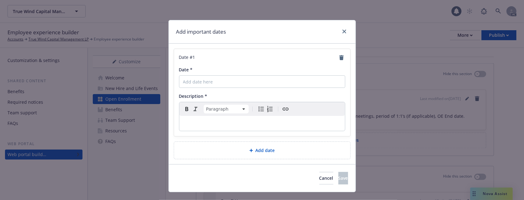
click at [222, 123] on p "editable markdown" at bounding box center [262, 123] width 158 height 7
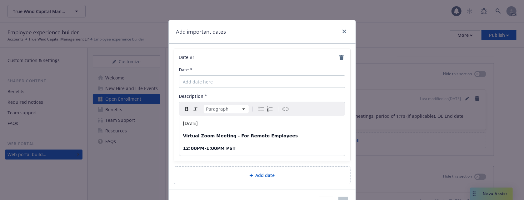
drag, startPoint x: 219, startPoint y: 124, endPoint x: 175, endPoint y: 124, distance: 43.7
click at [175, 124] on div "Date # 1 Date * Description * Paragraph Paragraph Heading 1 Heading 2 Heading 3…" at bounding box center [262, 105] width 176 height 112
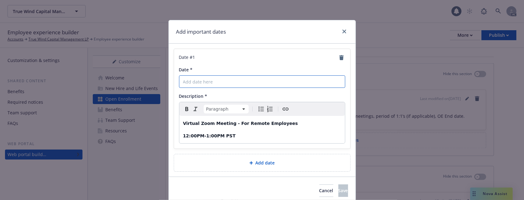
click at [193, 79] on input "Date *" at bounding box center [262, 82] width 166 height 12
paste input "[DATE]"
type input "[DATE]"
click at [338, 193] on button "Save" at bounding box center [343, 191] width 10 height 12
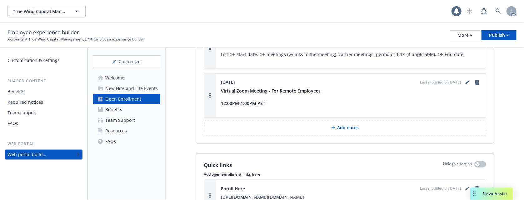
scroll to position [791, 0]
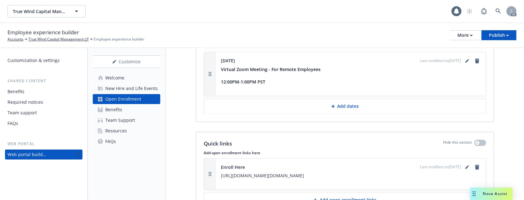
click at [337, 107] on p "Add dates" at bounding box center [348, 107] width 22 height 6
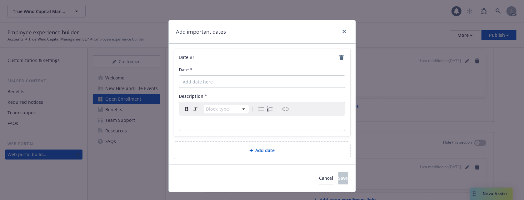
click at [202, 123] on p "editable markdown" at bounding box center [262, 123] width 158 height 7
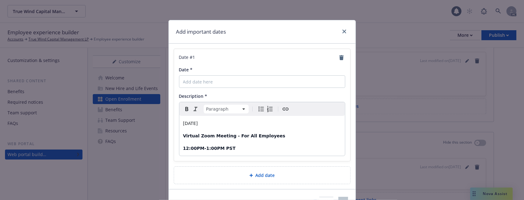
drag, startPoint x: 216, startPoint y: 125, endPoint x: 174, endPoint y: 124, distance: 42.8
click at [174, 124] on div "Date # 1 Date * Description * Paragraph Paragraph Heading 1 Heading 2 Heading 3…" at bounding box center [262, 105] width 176 height 112
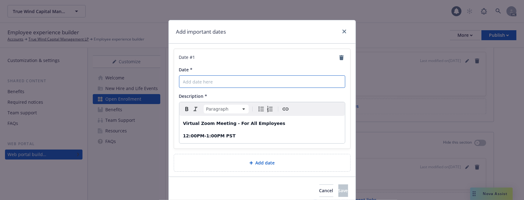
click at [194, 84] on input "Date *" at bounding box center [262, 82] width 166 height 12
paste input "[DATE]"
type input "[DATE]"
click at [338, 189] on button "Save" at bounding box center [343, 191] width 10 height 12
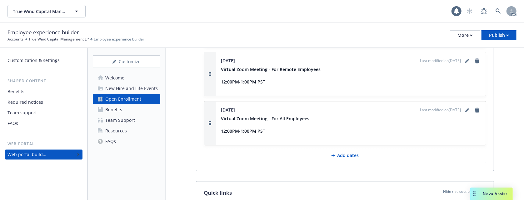
click at [354, 157] on p "Add dates" at bounding box center [348, 156] width 22 height 6
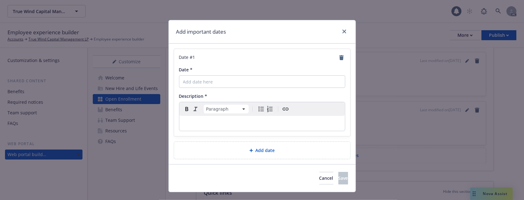
click at [244, 121] on p "editable markdown" at bounding box center [262, 123] width 158 height 7
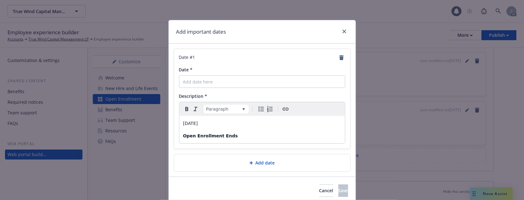
drag, startPoint x: 225, startPoint y: 122, endPoint x: 174, endPoint y: 121, distance: 51.2
click at [174, 121] on div "Date # 1 Date * Description * Paragraph Paragraph Heading 1 Heading 2 Heading 3…" at bounding box center [262, 99] width 176 height 100
copy span "[DATE]"
click at [205, 79] on input "Date *" at bounding box center [262, 82] width 166 height 12
paste input "[DATE]"
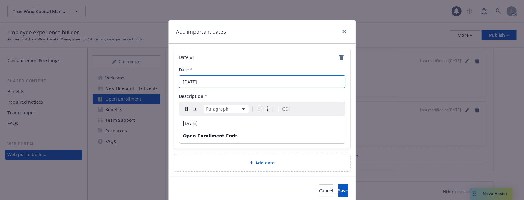
type input "[DATE]"
drag, startPoint x: 215, startPoint y: 124, endPoint x: 160, endPoint y: 120, distance: 55.4
click at [160, 120] on div "Add important dates Date # 1 Date * November 24th Description * Paragraph Parag…" at bounding box center [262, 100] width 524 height 200
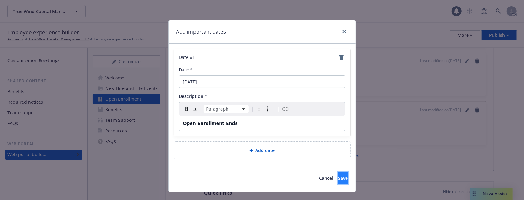
click at [338, 179] on button "Save" at bounding box center [343, 178] width 10 height 12
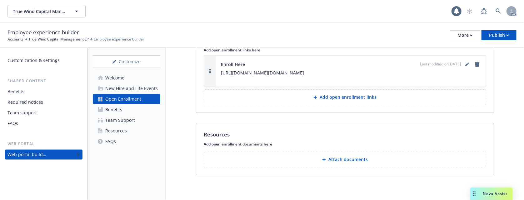
scroll to position [994, 0]
click at [348, 159] on p "Attach documents" at bounding box center [347, 160] width 39 height 6
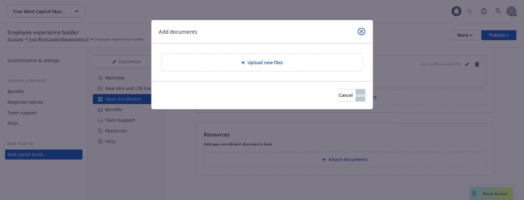
click at [362, 31] on icon "close" at bounding box center [361, 32] width 4 height 4
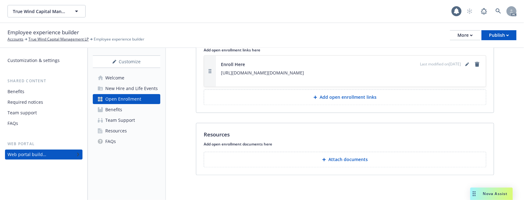
click at [106, 88] on div "New Hire and Life Events" at bounding box center [131, 89] width 52 height 10
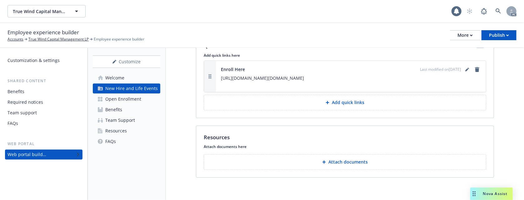
scroll to position [1237, 0]
drag, startPoint x: 509, startPoint y: 85, endPoint x: 461, endPoint y: 84, distance: 47.8
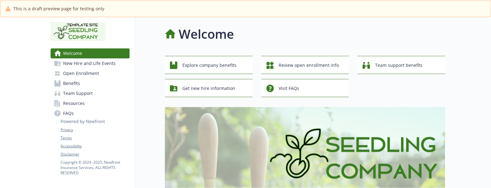
click at [86, 72] on span "Open Enrollment" at bounding box center [81, 73] width 36 height 10
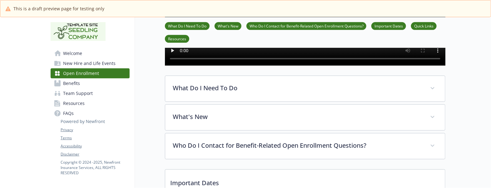
scroll to position [195, 0]
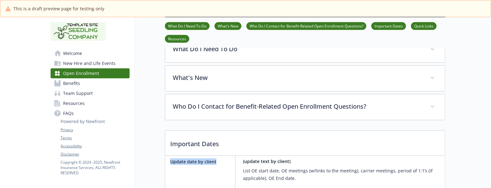
drag, startPoint x: 169, startPoint y: 69, endPoint x: 220, endPoint y: 69, distance: 50.6
click at [220, 156] on div "Update date by client (update text by client) List OE start date, OE meetings (…" at bounding box center [305, 173] width 280 height 34
copy p "Update date by client"
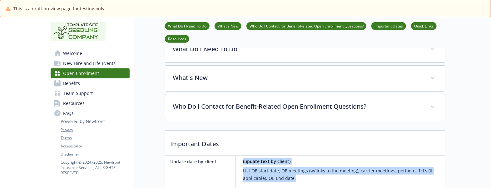
drag, startPoint x: 241, startPoint y: 69, endPoint x: 307, endPoint y: 86, distance: 68.0
click at [307, 156] on div "(update text by client) List OE start date, OE meetings (w/links to the meeting…" at bounding box center [342, 173] width 205 height 34
copy div "(update text by client) List OE start date, OE meetings (w/links to the meeting…"
click at [467, 57] on div at bounding box center [468, 117] width 46 height 590
drag, startPoint x: 170, startPoint y: 70, endPoint x: 307, endPoint y: 86, distance: 138.0
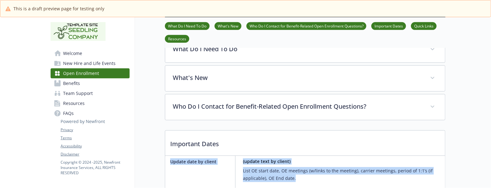
click at [307, 156] on div "Update date by client (update text by client) List OE start date, OE meetings (…" at bounding box center [305, 173] width 280 height 34
copy div "Update date by client (update text by client) List OE start date, OE meetings (…"
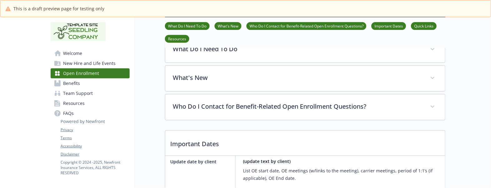
drag, startPoint x: 305, startPoint y: 117, endPoint x: 170, endPoint y: 106, distance: 136.0
copy div "November 16th Virtual Zoom Meeting - For Remote Employees 12:00PM-1:00PM PST"
drag, startPoint x: 292, startPoint y: 146, endPoint x: 171, endPoint y: 133, distance: 121.5
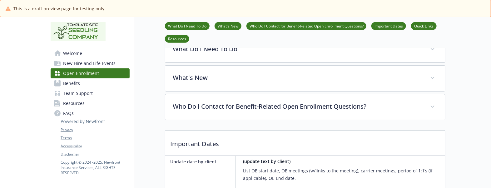
copy div "November 19th Virtual Zoom Meeting - For All Employees 12:00PM-1:00PM PST"
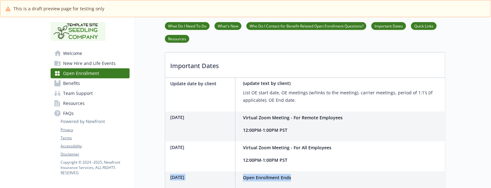
drag, startPoint x: 302, startPoint y: 86, endPoint x: 170, endPoint y: 83, distance: 132.4
click at [170, 171] on div "November 24th Open Enrollment Ends" at bounding box center [305, 179] width 280 height 17
copy div "November 24th Open Enrollment Ends"
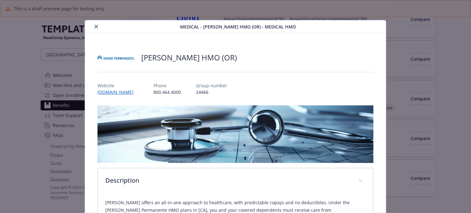
click at [96, 27] on icon "close" at bounding box center [96, 27] width 4 height 4
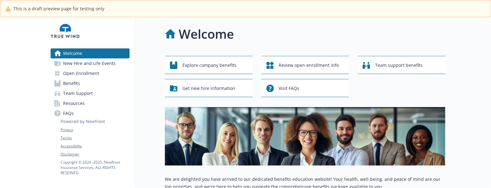
click at [69, 75] on span "Open Enrollment" at bounding box center [81, 73] width 36 height 10
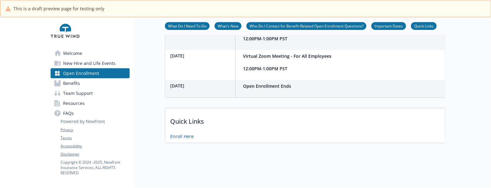
scroll to position [351, 0]
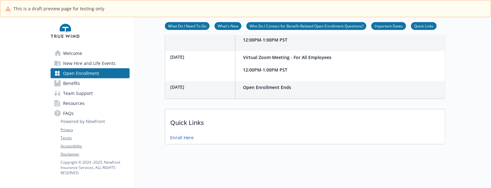
click at [79, 84] on span "Benefits" at bounding box center [71, 83] width 17 height 10
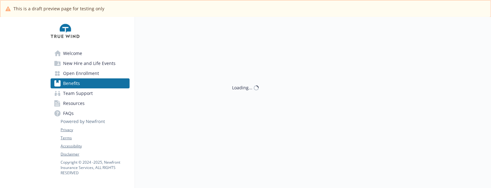
scroll to position [23, 0]
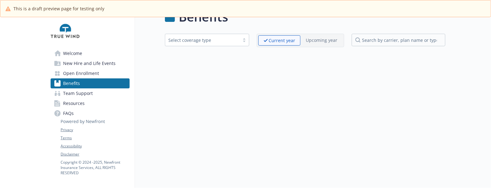
click at [88, 94] on span "Team Support" at bounding box center [78, 93] width 30 height 10
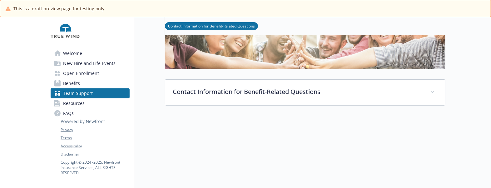
scroll to position [101, 0]
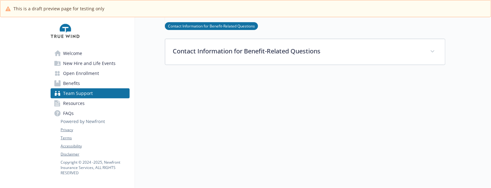
click at [73, 104] on span "Resources" at bounding box center [74, 103] width 22 height 10
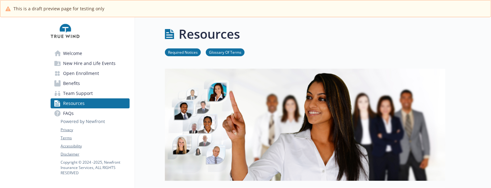
click at [69, 113] on icon at bounding box center [83, 117] width 45 height 16
drag, startPoint x: 460, startPoint y: 75, endPoint x: 355, endPoint y: 39, distance: 110.7
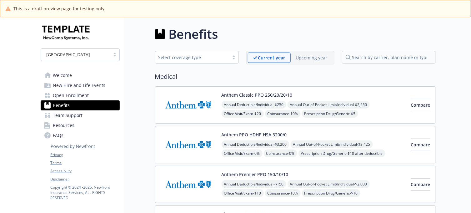
click at [81, 85] on span "New Hire and Life Events" at bounding box center [79, 85] width 52 height 10
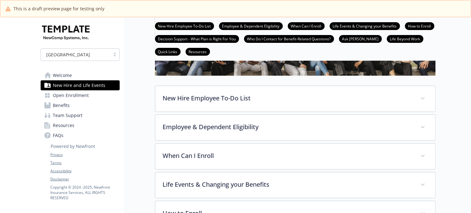
scroll to position [78, 0]
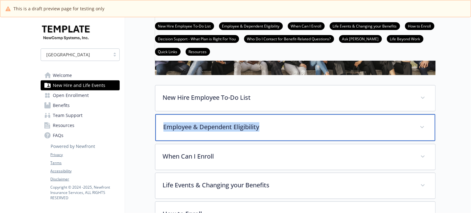
drag, startPoint x: 278, startPoint y: 129, endPoint x: 163, endPoint y: 130, distance: 114.6
click at [163, 130] on p "Employee & Dependent Eligibility" at bounding box center [287, 126] width 249 height 9
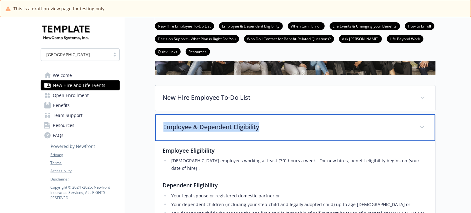
copy p "Employee & Dependent Eligibility"
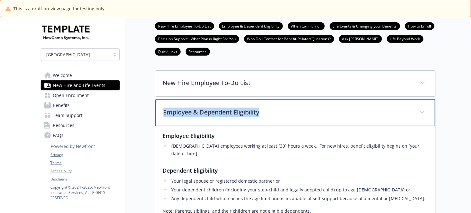
scroll to position [117, 0]
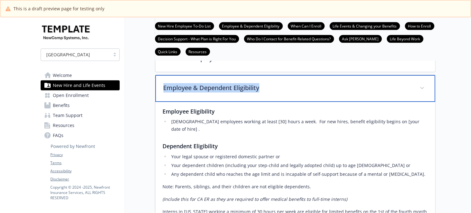
click at [258, 91] on p "Employee & Dependent Eligibility" at bounding box center [287, 87] width 249 height 9
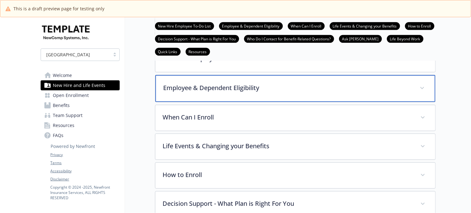
click at [230, 91] on p "Employee & Dependent Eligibility" at bounding box center [287, 87] width 249 height 9
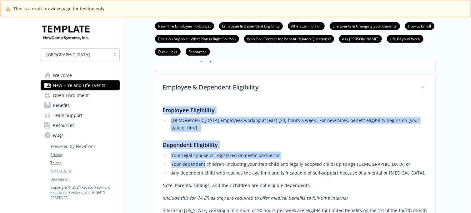
drag, startPoint x: 161, startPoint y: 111, endPoint x: 215, endPoint y: 163, distance: 74.6
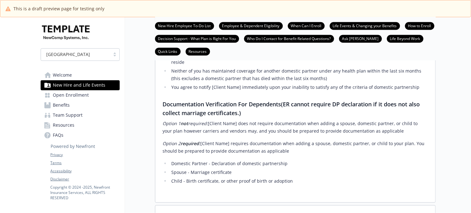
scroll to position [507, 0]
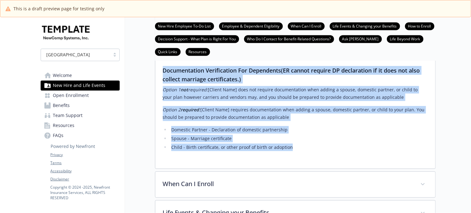
click at [307, 143] on li "Child - Birth certificate, or other proof of birth or adoption" at bounding box center [299, 146] width 258 height 7
copy div "Loremips Dolorsitame Cons adip elitseddo eiusmod te incid [44] utlab e dolo. Ma…"
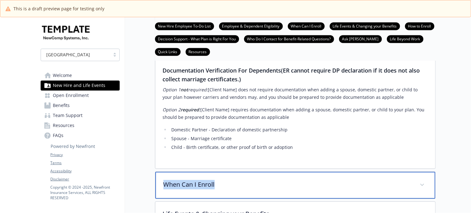
drag, startPoint x: 227, startPoint y: 155, endPoint x: 163, endPoint y: 155, distance: 63.4
click at [163, 180] on p "When Can I Enroll" at bounding box center [287, 184] width 249 height 9
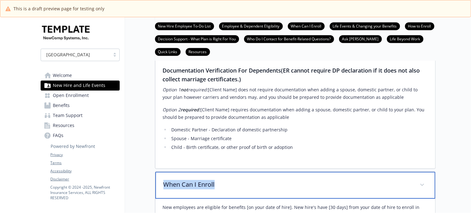
copy p "When Can I Enroll"
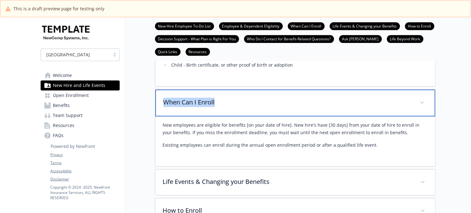
scroll to position [546, 0]
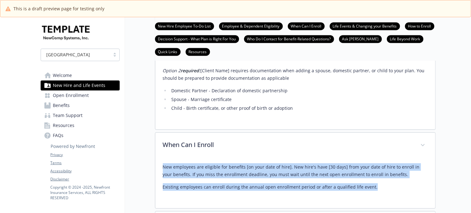
drag, startPoint x: 161, startPoint y: 137, endPoint x: 380, endPoint y: 160, distance: 220.1
click at [380, 160] on div "New employees are eligible for benefits [on your date of hire]. New hire's have…" at bounding box center [295, 183] width 280 height 50
copy div "New employees are eligible for benefits [on your date of hire]. New hire's have…"
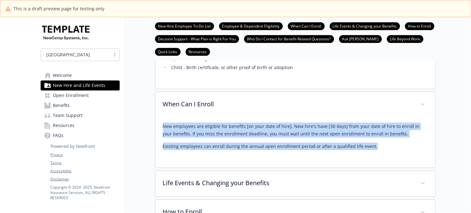
scroll to position [624, 0]
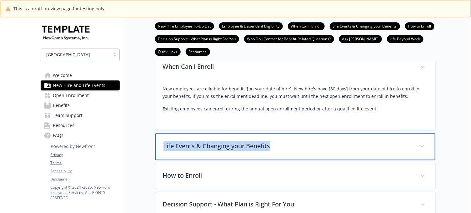
drag, startPoint x: 281, startPoint y: 117, endPoint x: 153, endPoint y: 115, distance: 128.4
copy p "Life Events & Changing your Benefits"
click at [209, 141] on p "Life Events & Changing your Benefits" at bounding box center [287, 145] width 249 height 9
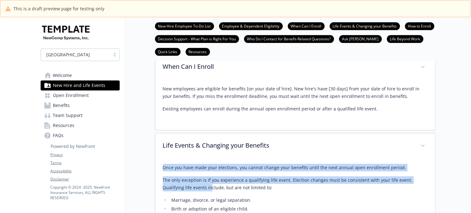
drag, startPoint x: 163, startPoint y: 138, endPoint x: 198, endPoint y: 165, distance: 44.2
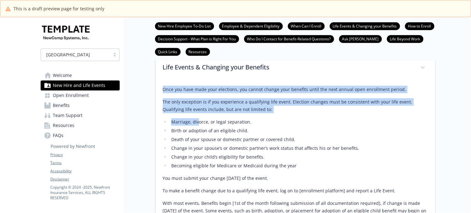
scroll to position [781, 0]
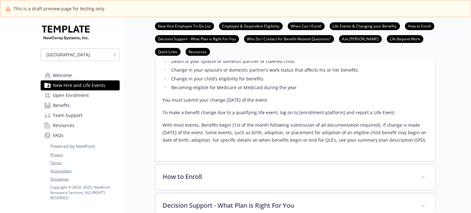
click at [420, 121] on p "With most events, Benefits begin [1st of the month following submission of all …" at bounding box center [295, 132] width 265 height 22
copy div "Lore ips dolo sita cons adipiscin, eli seddoe tempor inci utlabore etdol mag al…"
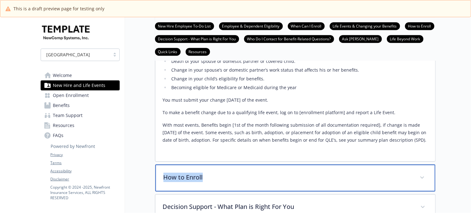
drag, startPoint x: 220, startPoint y: 150, endPoint x: 165, endPoint y: 152, distance: 55.6
click at [165, 172] on p "How to Enroll" at bounding box center [287, 176] width 249 height 9
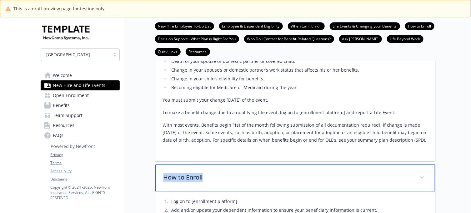
copy p "How to Enroll"
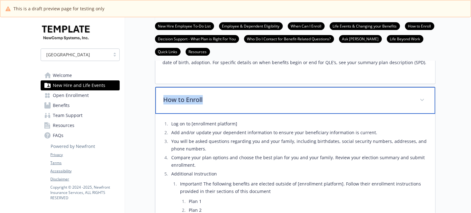
scroll to position [859, 0]
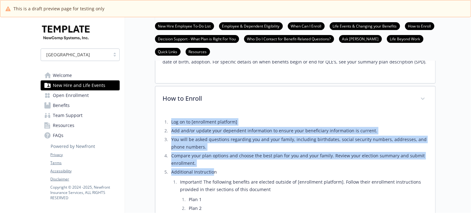
drag, startPoint x: 161, startPoint y: 94, endPoint x: 212, endPoint y: 146, distance: 73.3
click at [212, 146] on div "Log on to [enrollment platform] Add and/or update your dependent information to…" at bounding box center [295, 175] width 280 height 126
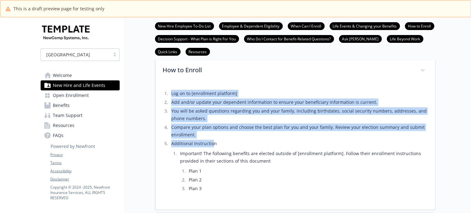
scroll to position [937, 0]
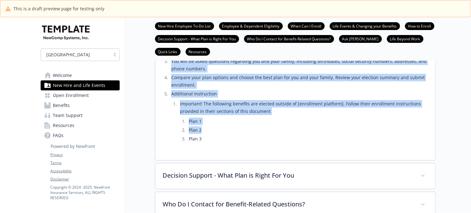
click at [210, 126] on li "Plan 2" at bounding box center [307, 129] width 240 height 7
click at [206, 135] on li "Plan 3" at bounding box center [307, 138] width 240 height 7
copy ol "Log on to [enrollment platform] Add and/or update your dependent information to…"
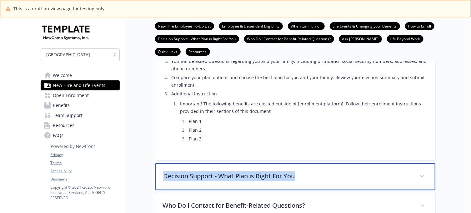
drag, startPoint x: 159, startPoint y: 147, endPoint x: 300, endPoint y: 149, distance: 141.1
click at [300, 163] on div "Decision Support - What Plan is Right For You" at bounding box center [295, 176] width 280 height 27
copy p "Decision Support - What Plan is Right For You"
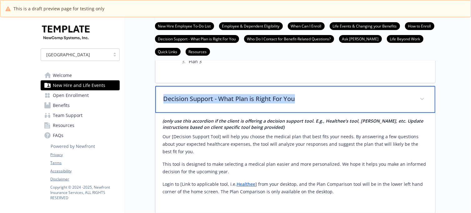
scroll to position [1015, 0]
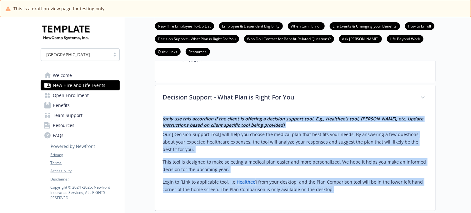
drag, startPoint x: 159, startPoint y: 89, endPoint x: 341, endPoint y: 167, distance: 198.5
click at [341, 167] on div "(only use this accordion if the client is offering a decision support tool. E.g…" at bounding box center [295, 161] width 280 height 100
copy div "(only use this accordion if the client is offering a decision support tool. E.g…"
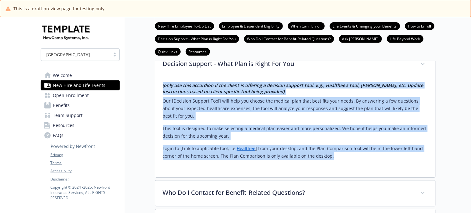
scroll to position [1093, 0]
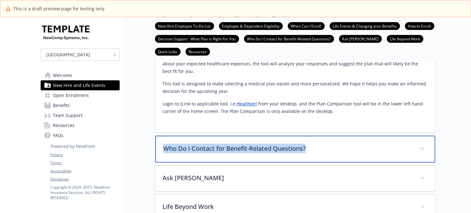
drag, startPoint x: 311, startPoint y: 120, endPoint x: 161, endPoint y: 121, distance: 150.5
click at [161, 136] on div "Who Do I Contact for Benefit-Related Questions?" at bounding box center [295, 149] width 280 height 27
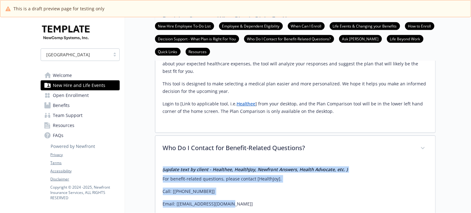
drag, startPoint x: 159, startPoint y: 142, endPoint x: 233, endPoint y: 184, distance: 84.6
click at [233, 184] on div "(update text by client - Healthee, HealthJoy, Newfront Answers, Health Advocate…" at bounding box center [295, 193] width 280 height 64
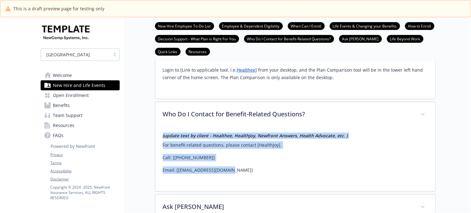
scroll to position [1171, 0]
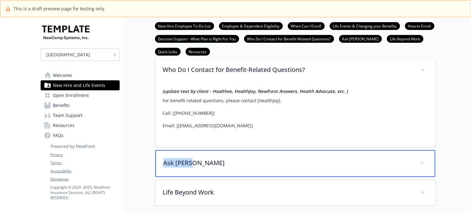
drag, startPoint x: 202, startPoint y: 134, endPoint x: 158, endPoint y: 135, distance: 44.0
click at [158, 150] on div "Ask [PERSON_NAME]" at bounding box center [295, 163] width 280 height 27
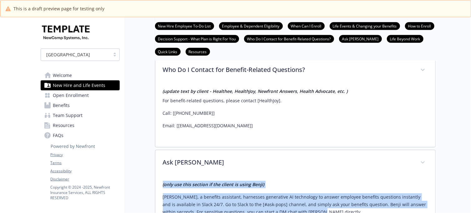
drag, startPoint x: 164, startPoint y: 155, endPoint x: 304, endPoint y: 185, distance: 143.7
click at [304, 185] on div "(only use this section if the client is using Benji) Benji, a benefits assistan…" at bounding box center [295, 203] width 280 height 57
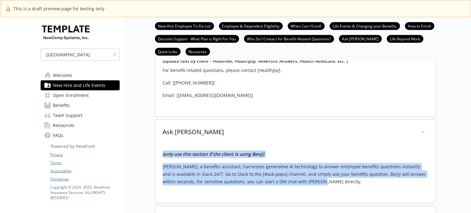
scroll to position [1288, 0]
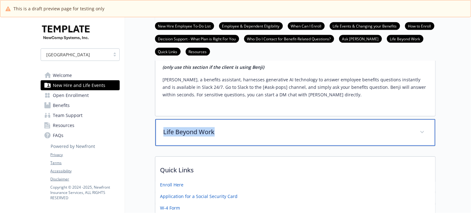
drag, startPoint x: 158, startPoint y: 105, endPoint x: 226, endPoint y: 105, distance: 68.1
click at [226, 119] on div "Life Beyond Work" at bounding box center [295, 132] width 280 height 27
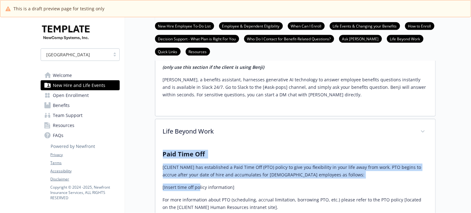
drag, startPoint x: 161, startPoint y: 127, endPoint x: 205, endPoint y: 166, distance: 59.0
click at [200, 159] on div "Paid Time Off [CLIENT NAME] has established a Paid Time Off (PTO) policy to giv…" at bounding box center [295, 206] width 280 height 122
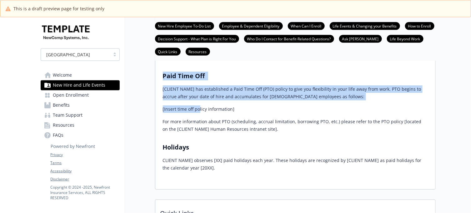
scroll to position [1405, 0]
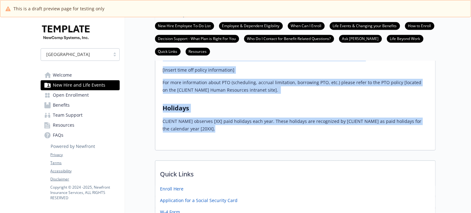
click at [212, 117] on p "CLIENT NAME] observes [XX] paid holidays each year. These holidays are recogniz…" at bounding box center [295, 124] width 265 height 15
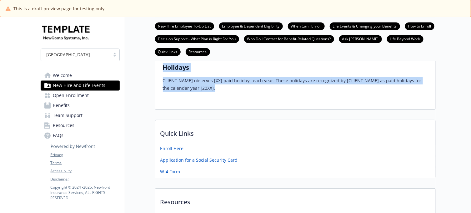
scroll to position [1483, 0]
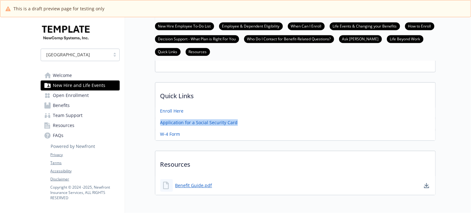
drag, startPoint x: 239, startPoint y: 94, endPoint x: 160, endPoint y: 96, distance: 80.0
click at [160, 119] on div "Application for a Social Security Card" at bounding box center [295, 124] width 280 height 10
drag, startPoint x: 187, startPoint y: 83, endPoint x: 158, endPoint y: 82, distance: 29.1
click at [158, 107] on div "Enroll Here" at bounding box center [295, 112] width 280 height 10
drag, startPoint x: 181, startPoint y: 106, endPoint x: 160, endPoint y: 108, distance: 21.6
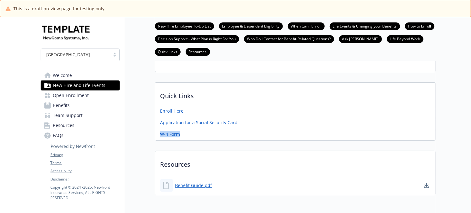
click at [160, 131] on div "W-4 Form" at bounding box center [295, 136] width 280 height 10
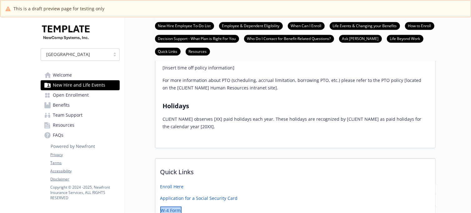
scroll to position [1334, 0]
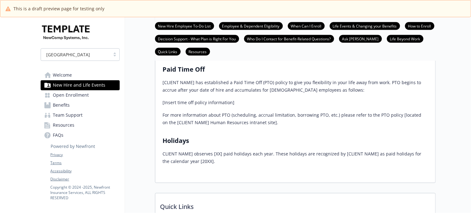
click at [70, 96] on span "Open Enrollment" at bounding box center [71, 95] width 36 height 10
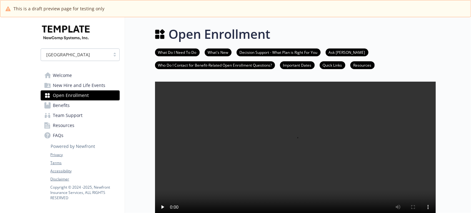
scroll to position [39, 0]
